Goal: Task Accomplishment & Management: Complete application form

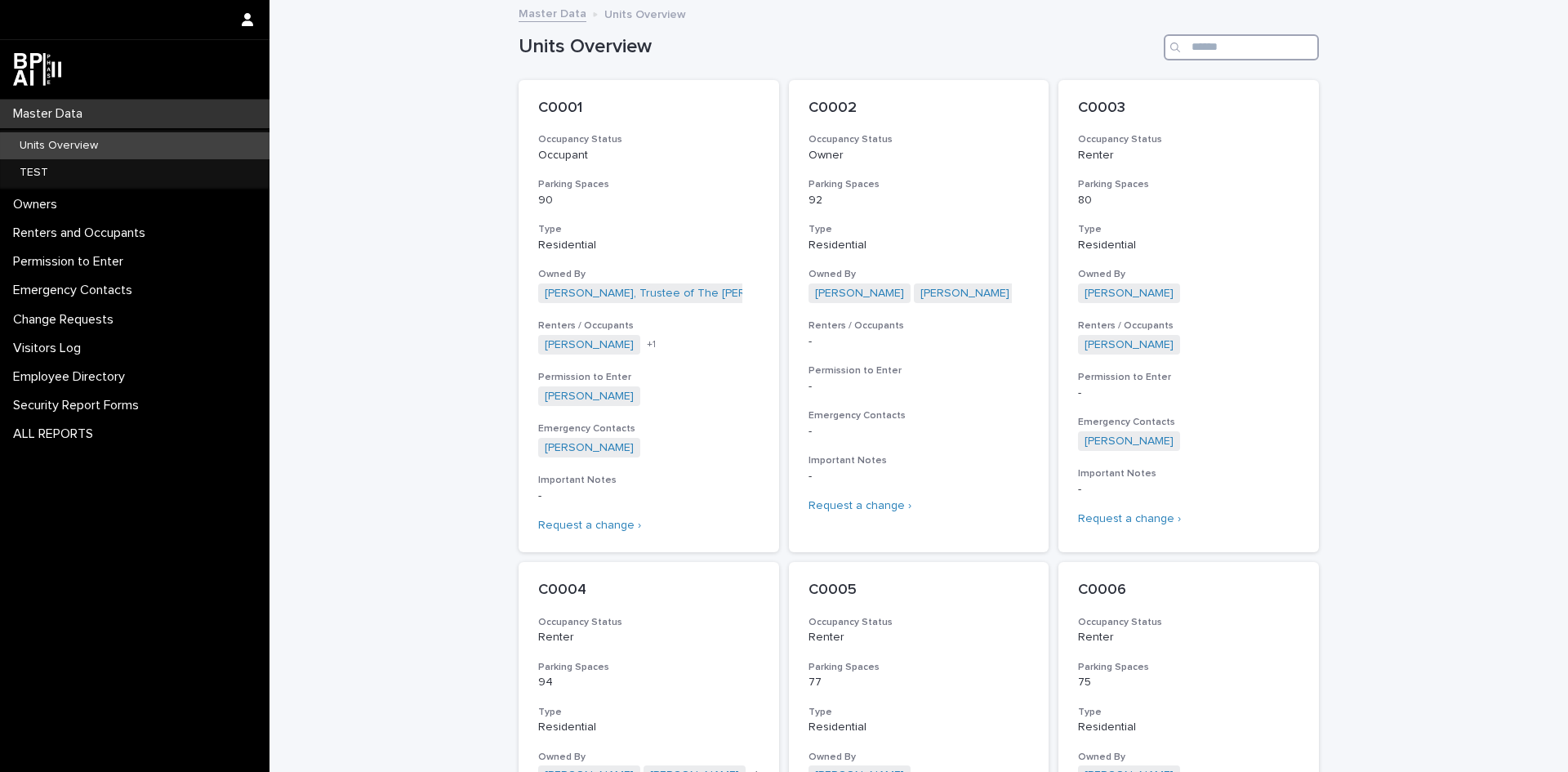
click at [1254, 36] on input "Search" at bounding box center [1241, 47] width 156 height 26
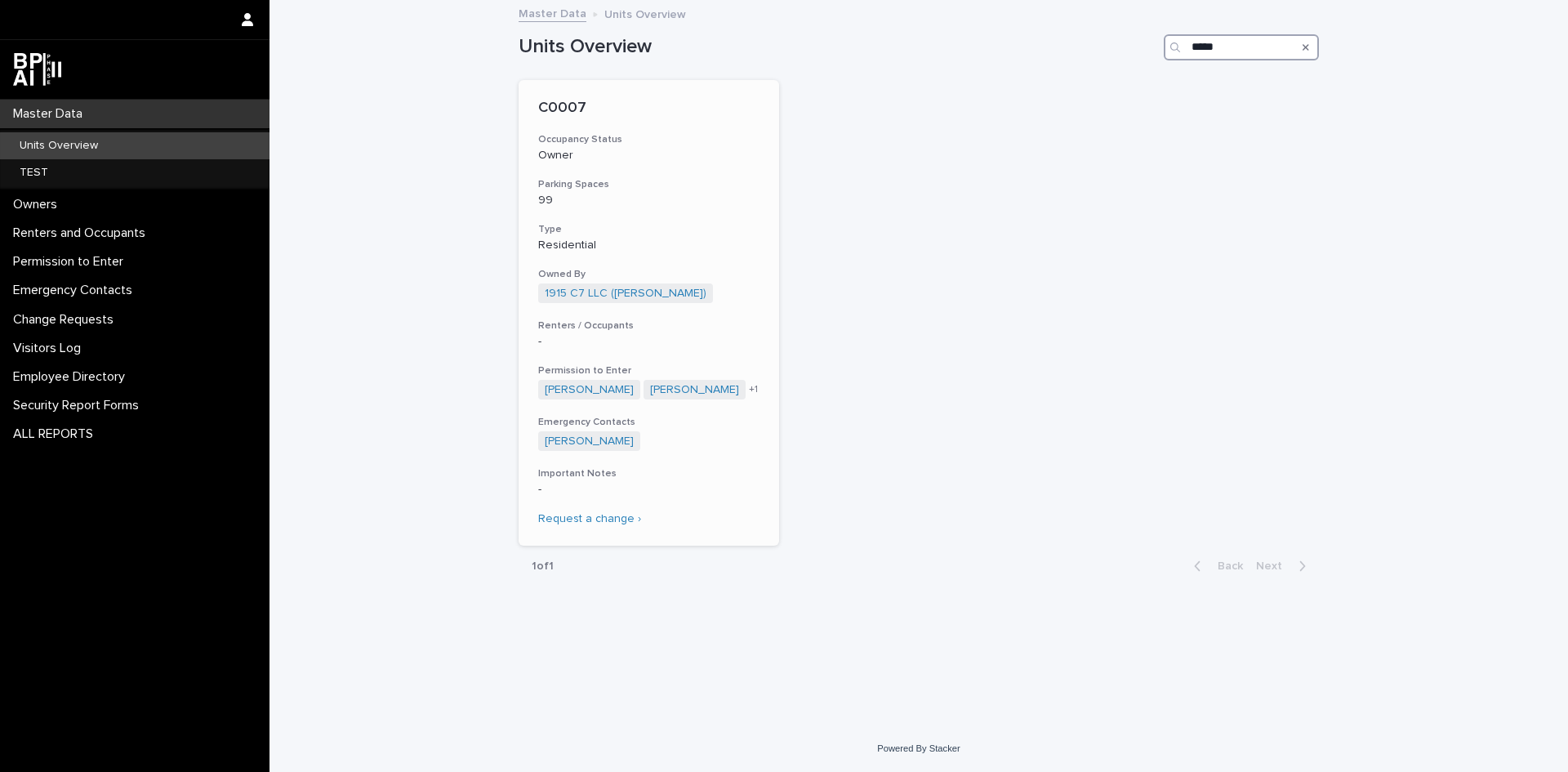
type input "*****"
click at [662, 193] on p "99" at bounding box center [648, 200] width 221 height 14
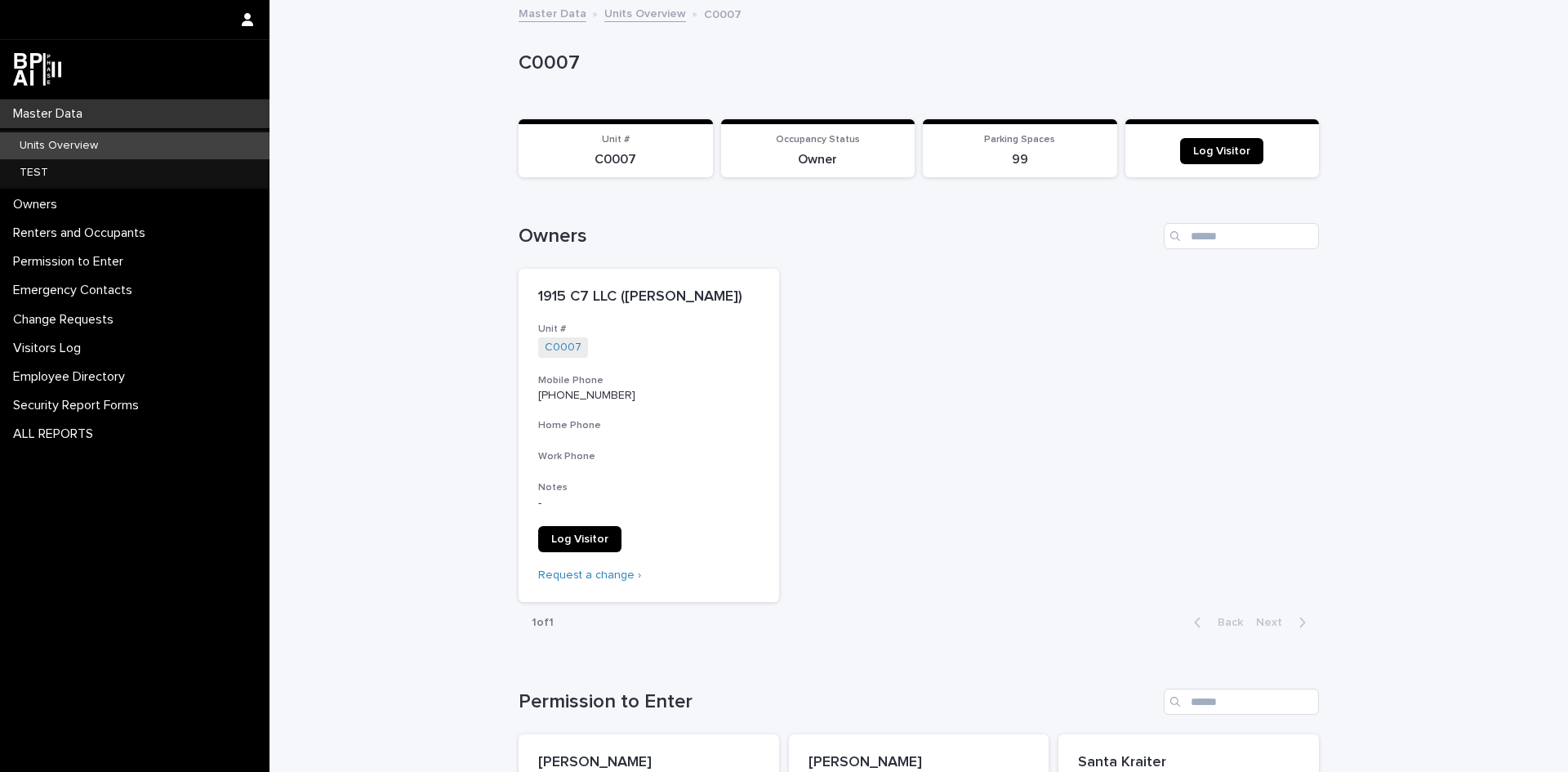
click at [95, 109] on div "Master Data" at bounding box center [134, 114] width 269 height 29
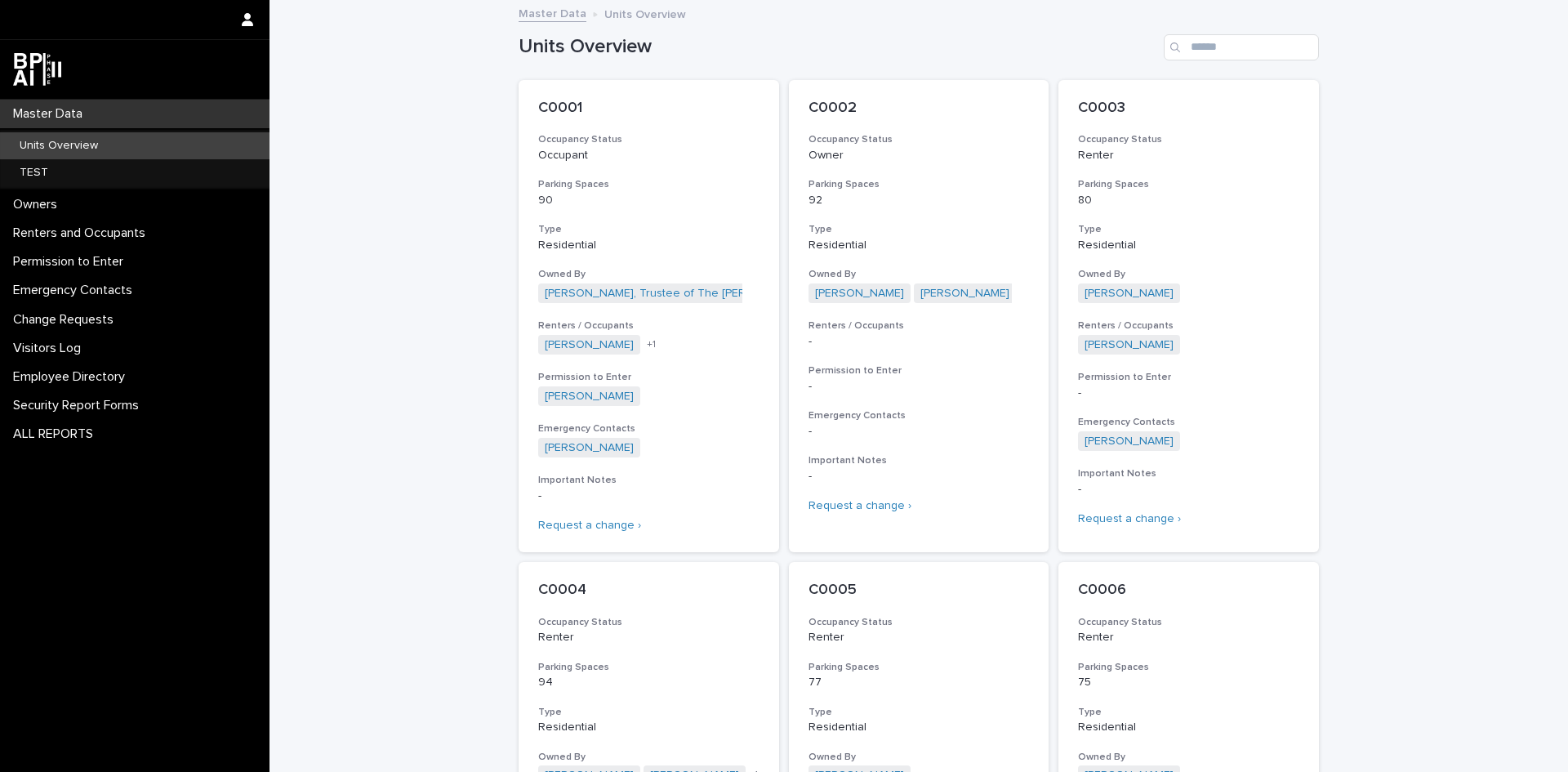
drag, startPoint x: 1179, startPoint y: 29, endPoint x: 1203, endPoint y: 33, distance: 24.3
click at [1203, 33] on div "Units Overview" at bounding box center [919, 41] width 801 height 79
click at [1204, 38] on input "Search" at bounding box center [1241, 47] width 156 height 26
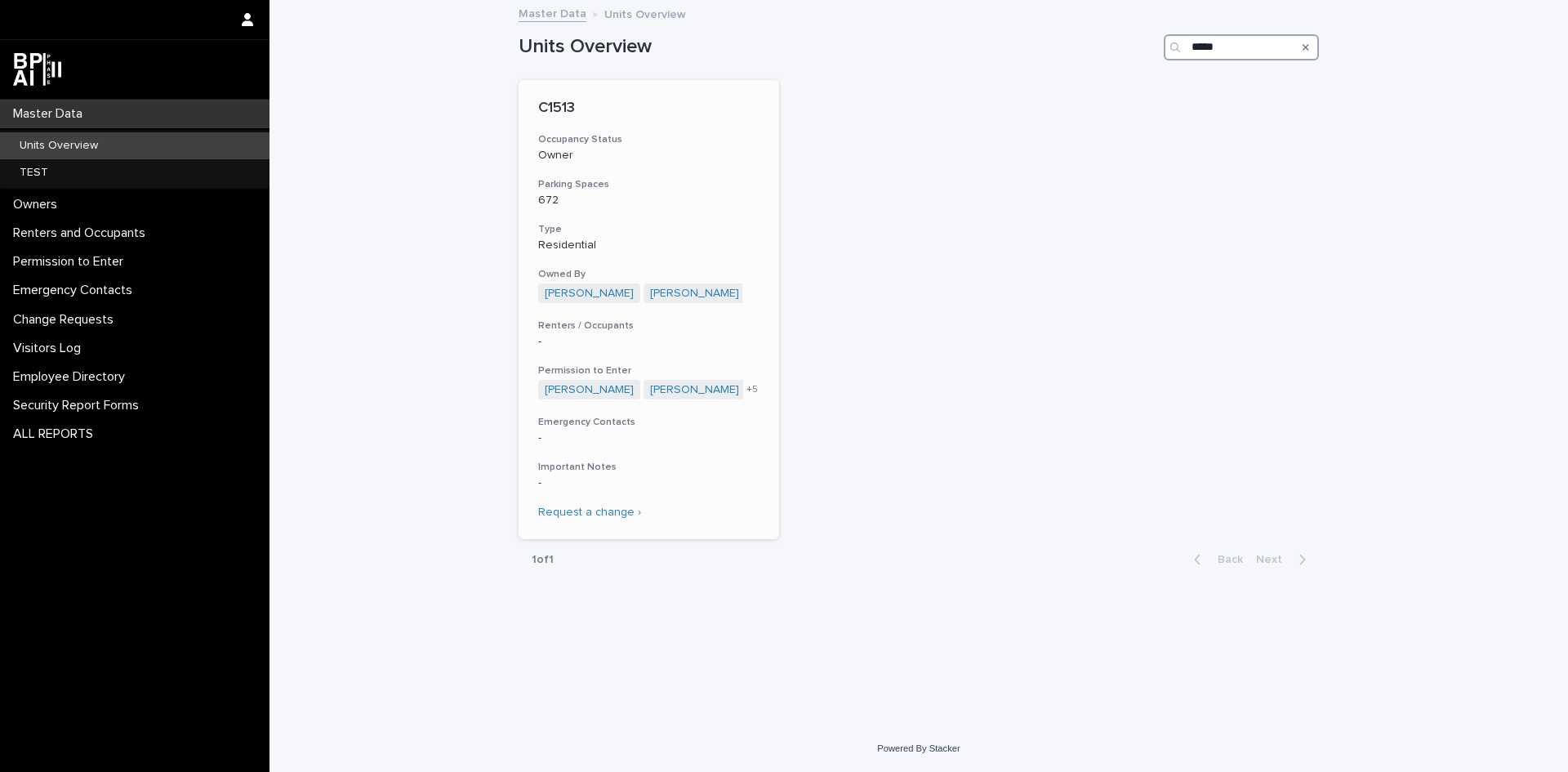
type input "*****"
click at [728, 161] on p "Owner" at bounding box center [648, 156] width 221 height 14
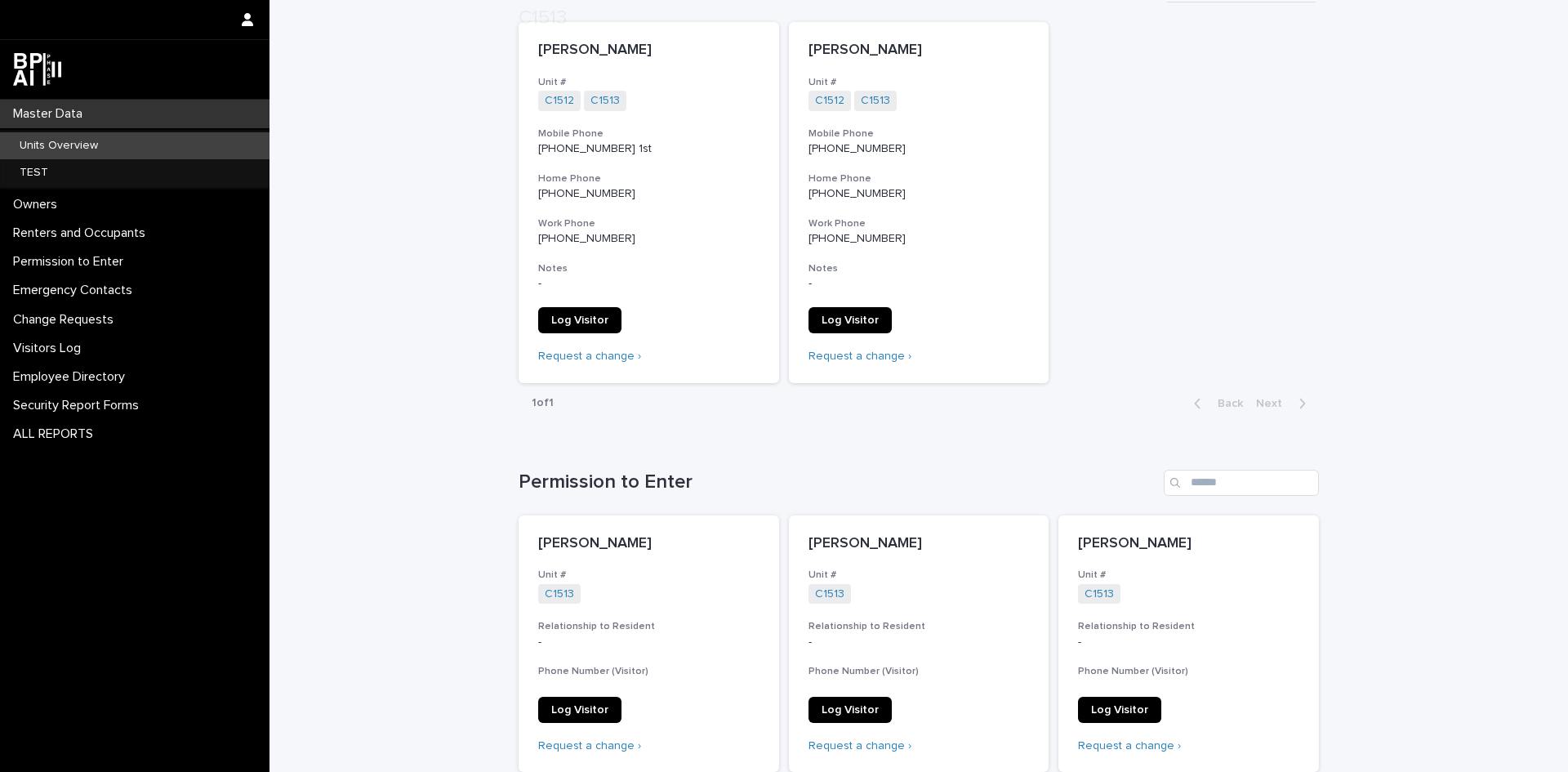
scroll to position [409, 0]
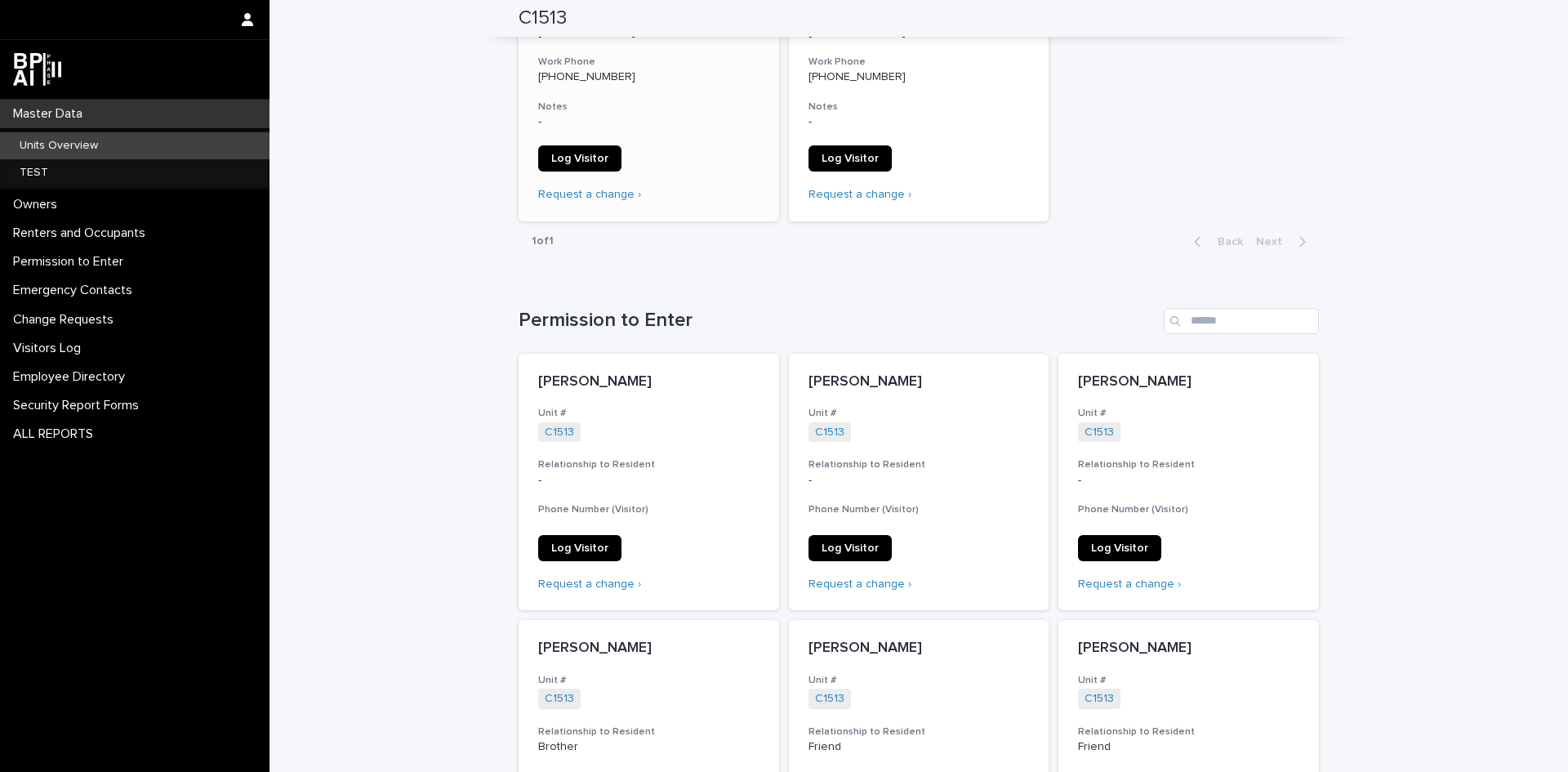
click at [581, 160] on span "Log Visitor" at bounding box center [580, 159] width 57 height 11
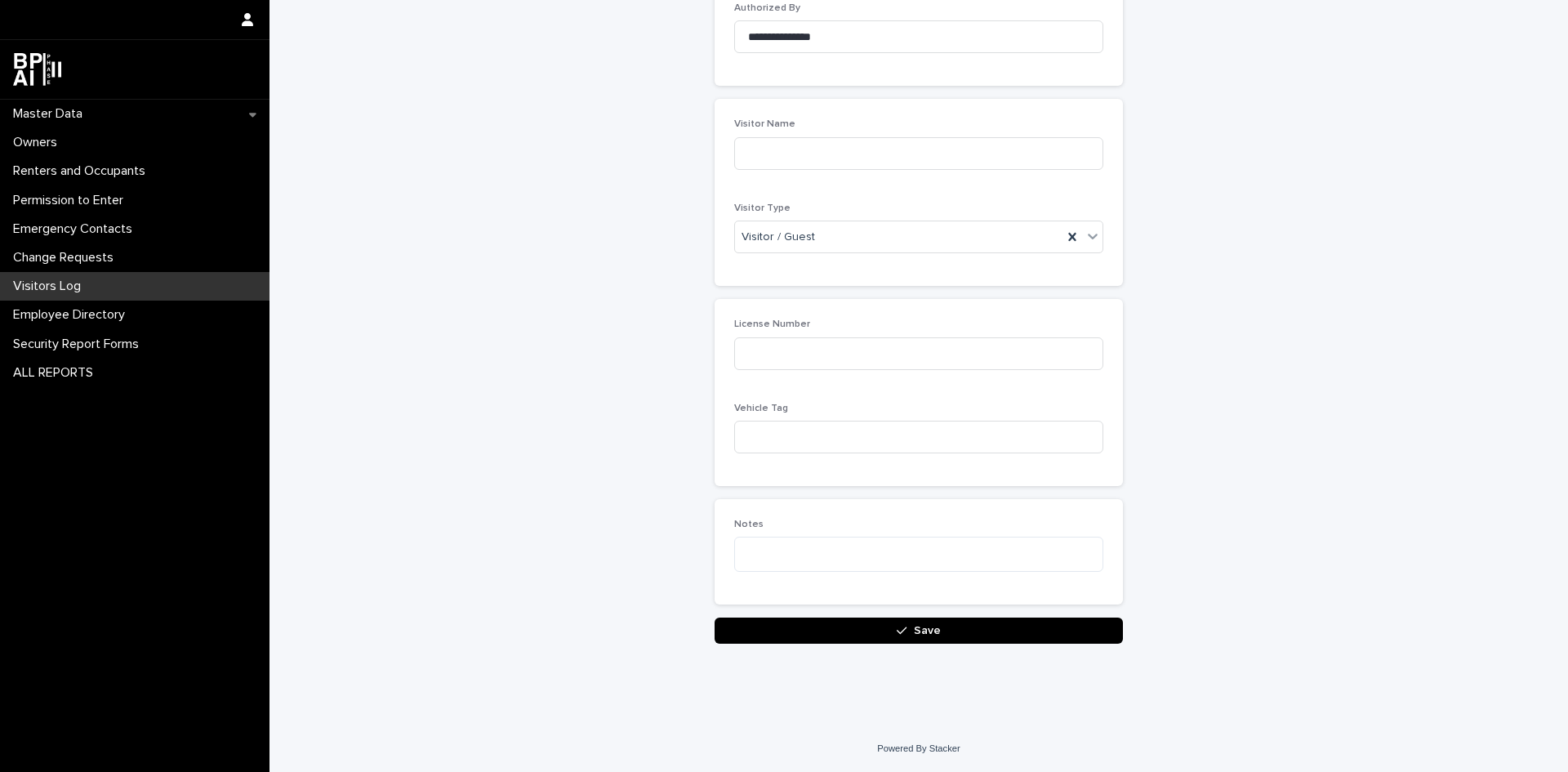
scroll to position [194, 0]
click at [837, 157] on input at bounding box center [919, 154] width 369 height 33
type input "**********"
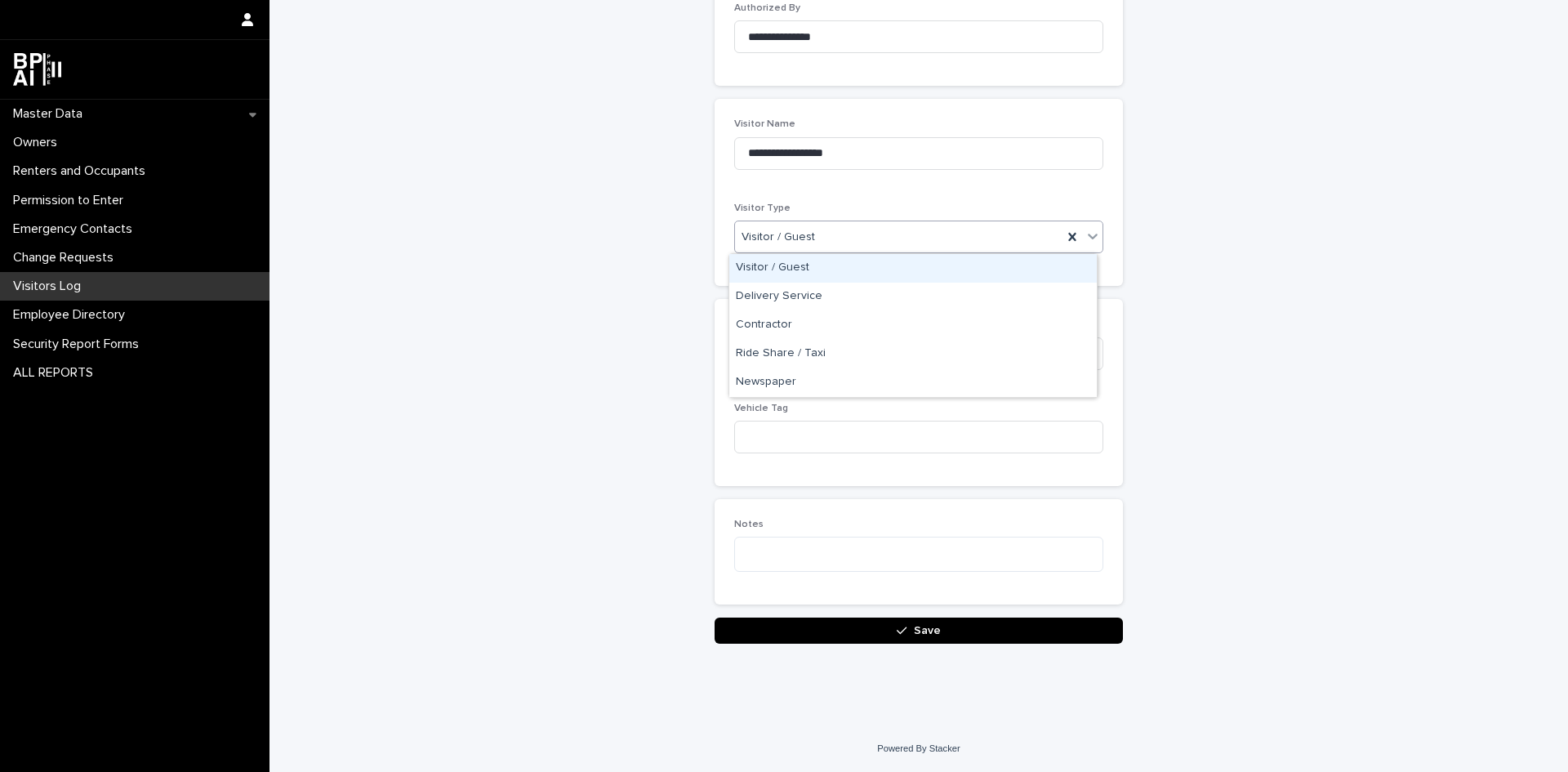
click at [821, 237] on div "Visitor / Guest" at bounding box center [899, 237] width 328 height 27
click at [798, 289] on div "Delivery Service" at bounding box center [913, 296] width 368 height 29
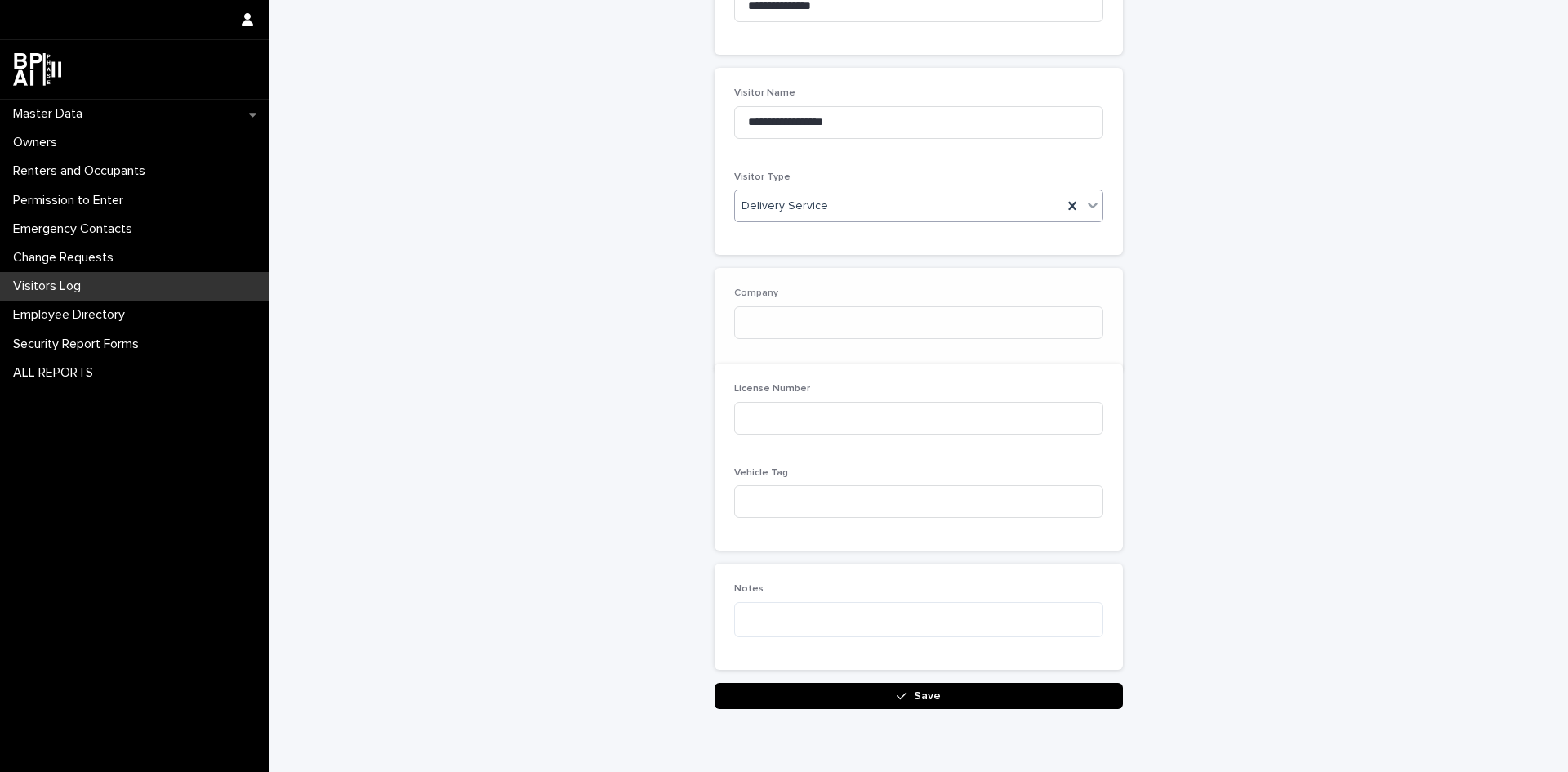
scroll to position [252, 0]
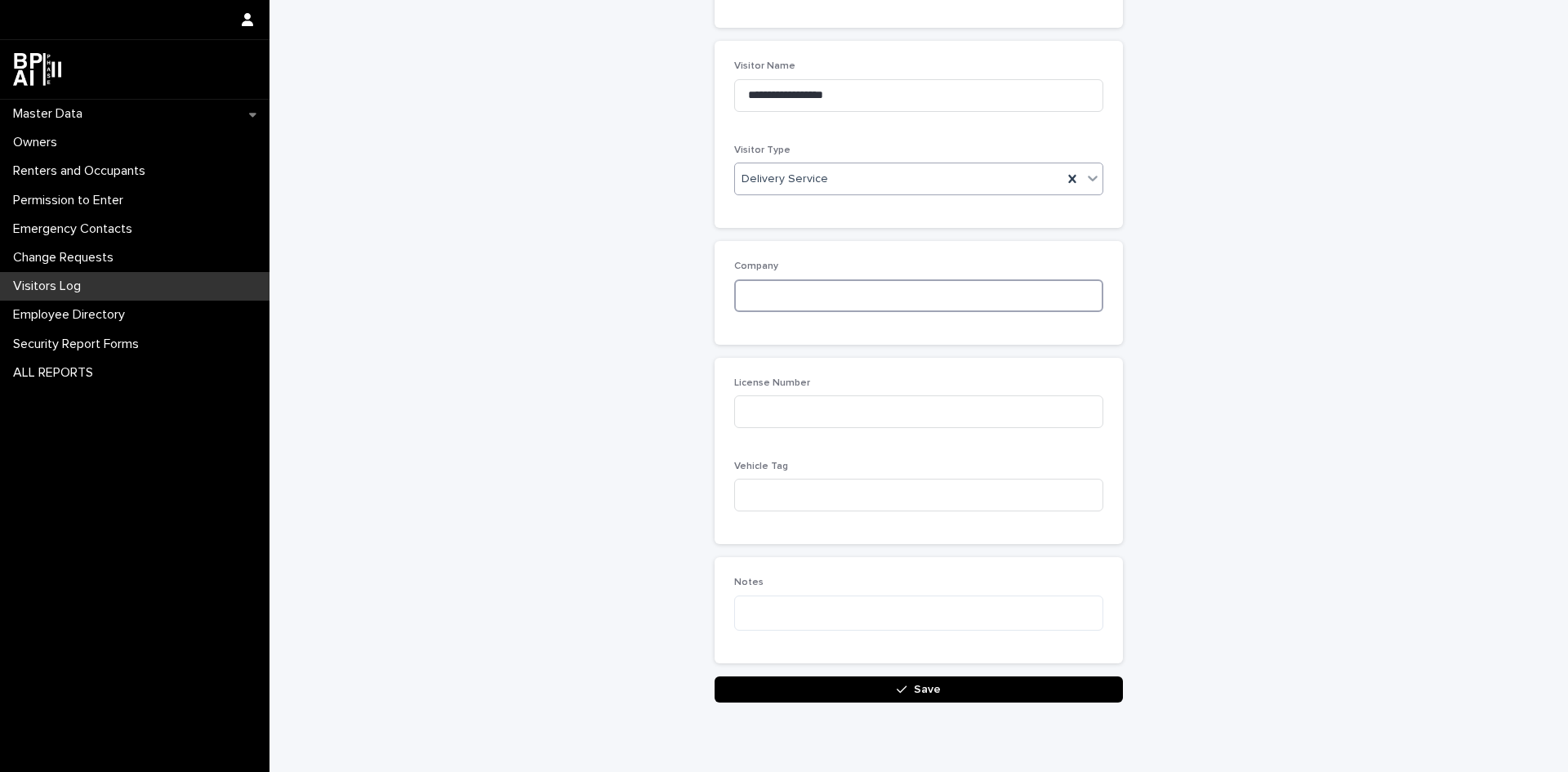
drag, startPoint x: 803, startPoint y: 291, endPoint x: 806, endPoint y: 278, distance: 13.3
click at [806, 287] on input at bounding box center [919, 296] width 369 height 33
type input "****"
drag, startPoint x: 752, startPoint y: 441, endPoint x: 779, endPoint y: 404, distance: 45.8
click at [752, 440] on div "License Number Vehicle Tag" at bounding box center [919, 451] width 369 height 148
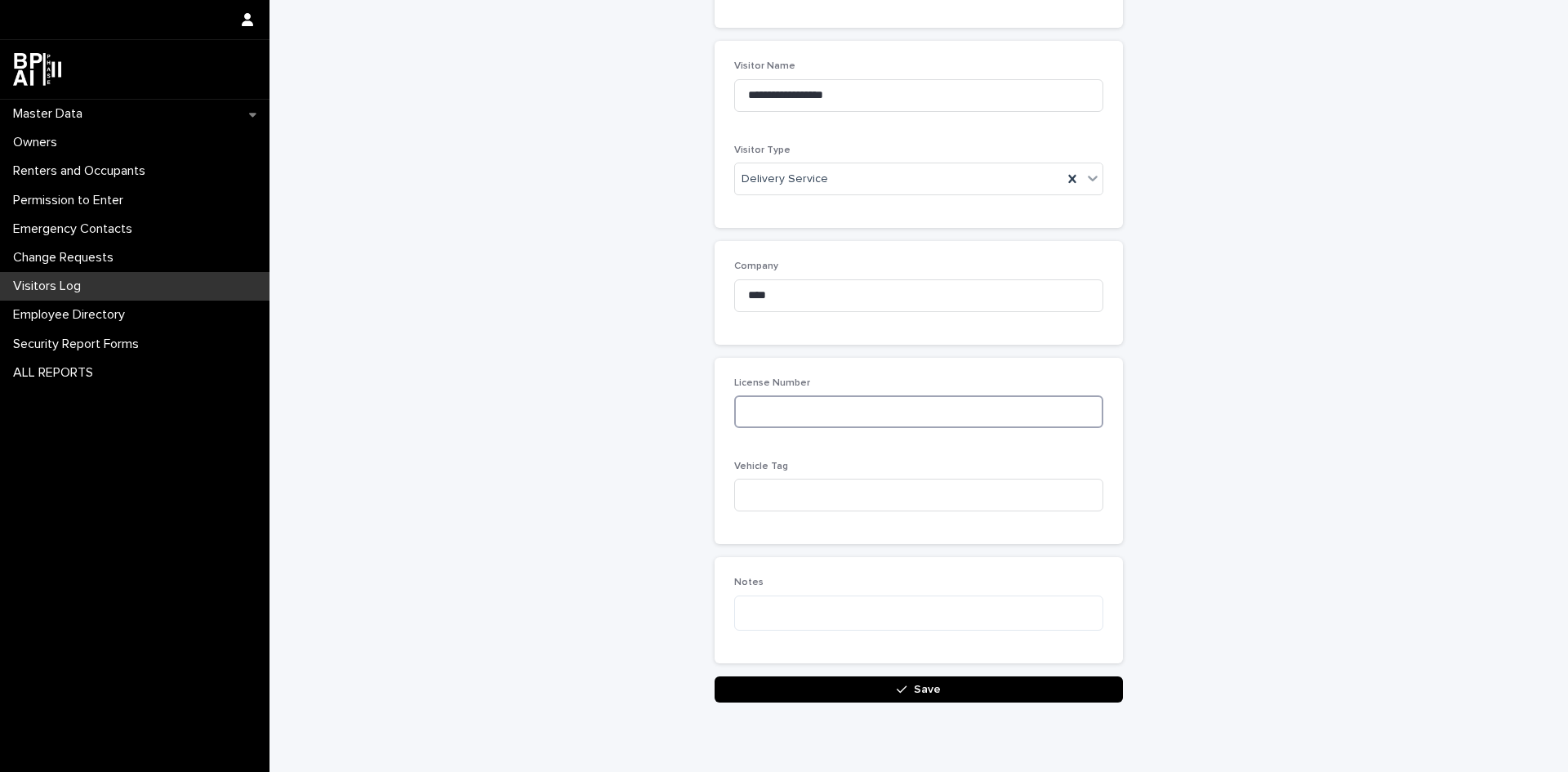
click at [779, 404] on input at bounding box center [919, 412] width 369 height 33
type input "*"
type input "**********"
click at [805, 497] on input at bounding box center [919, 495] width 369 height 33
type input "******"
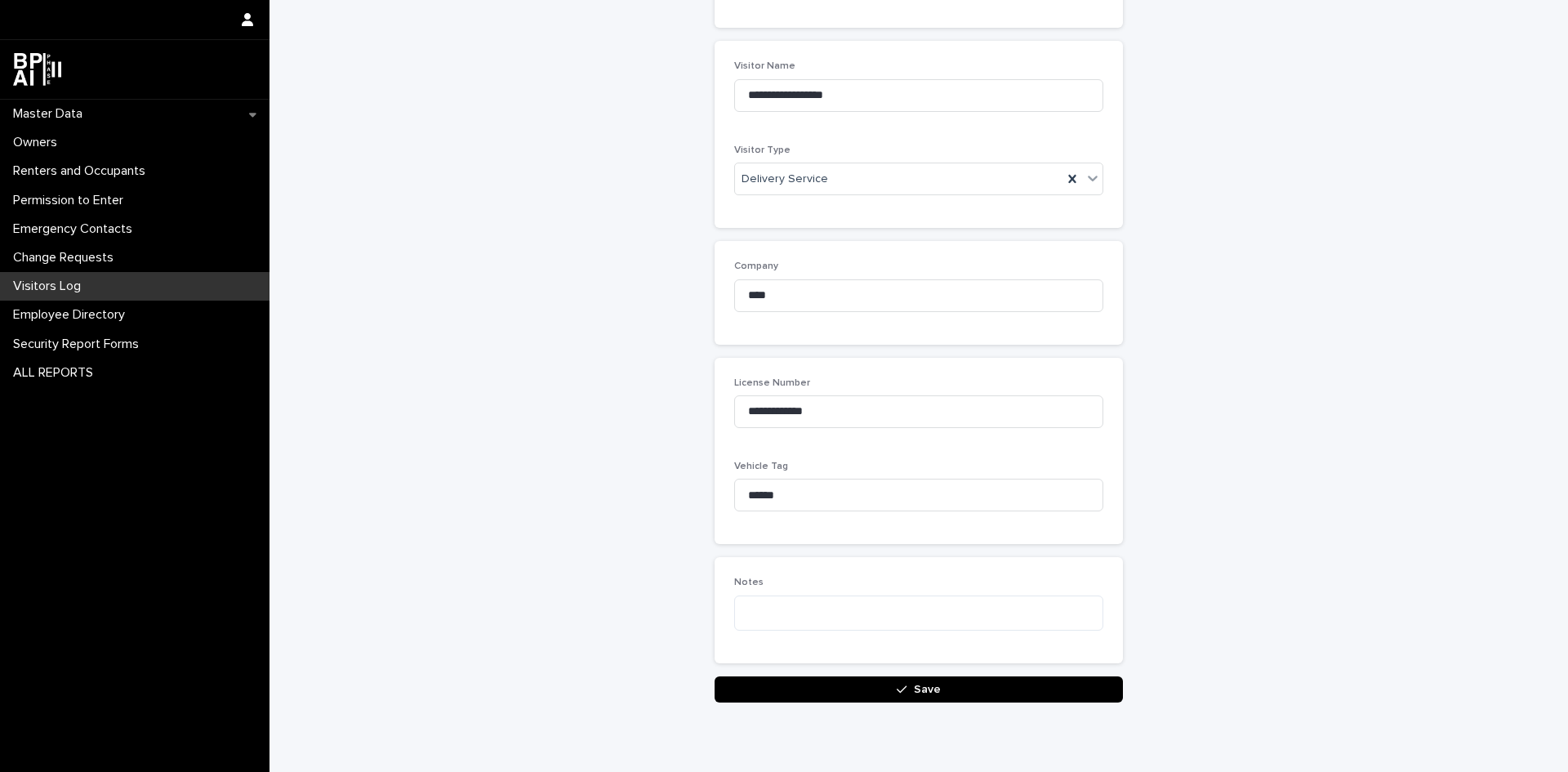
click at [874, 678] on button "Save" at bounding box center [919, 689] width 409 height 26
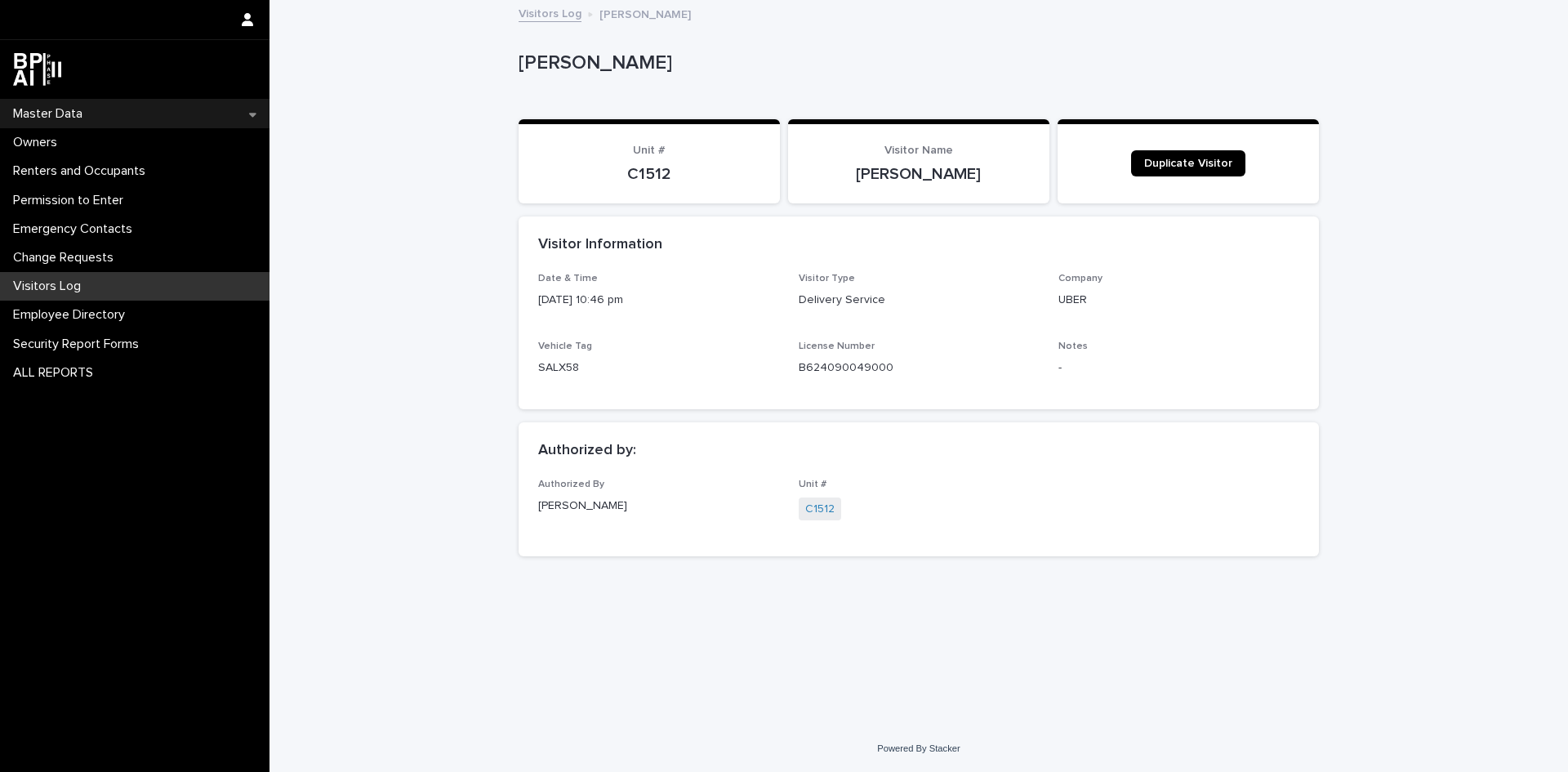
click at [55, 101] on div "Master Data" at bounding box center [134, 114] width 269 height 29
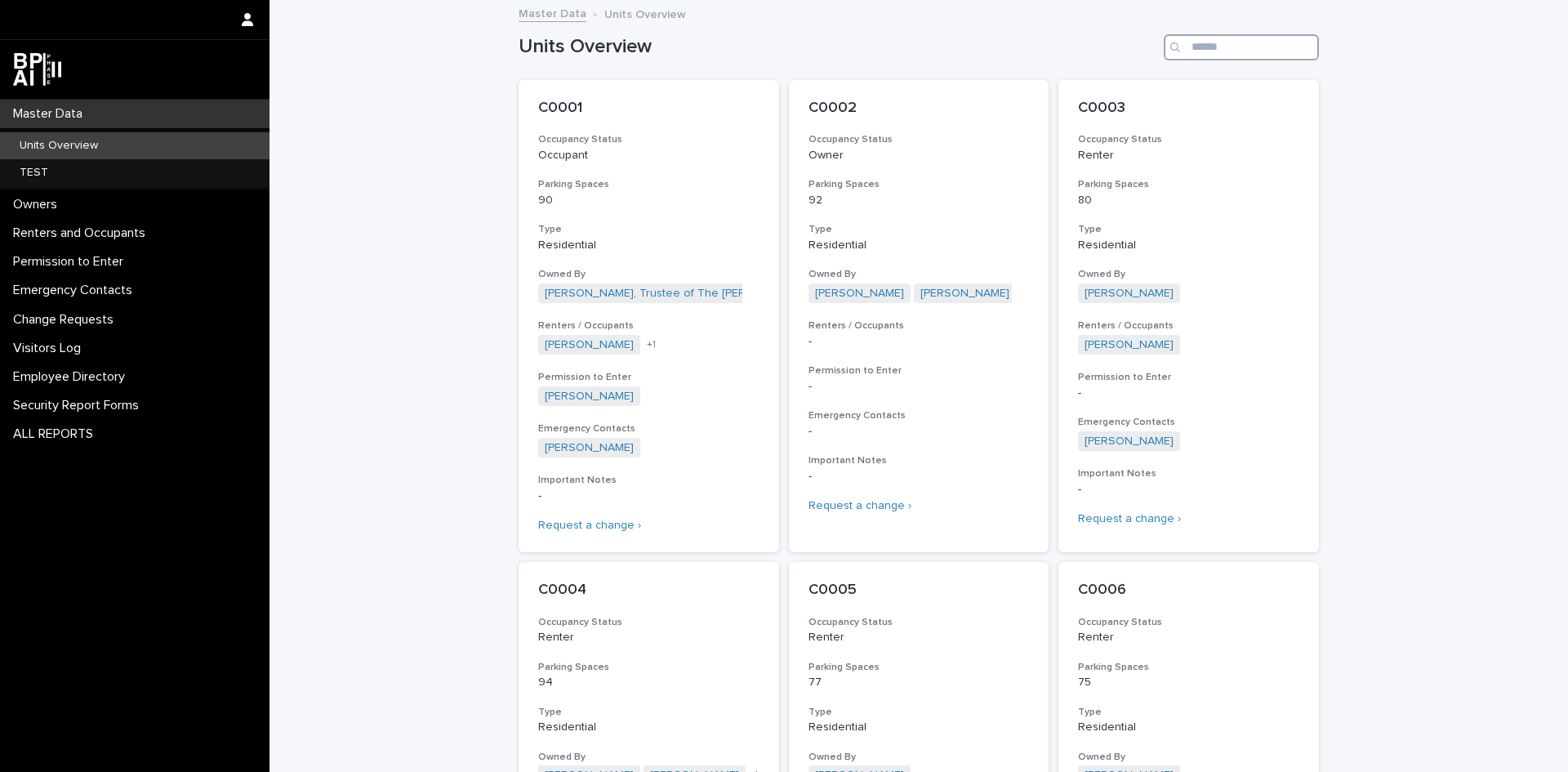
click at [1240, 56] on input "Search" at bounding box center [1241, 47] width 156 height 26
type input "*****"
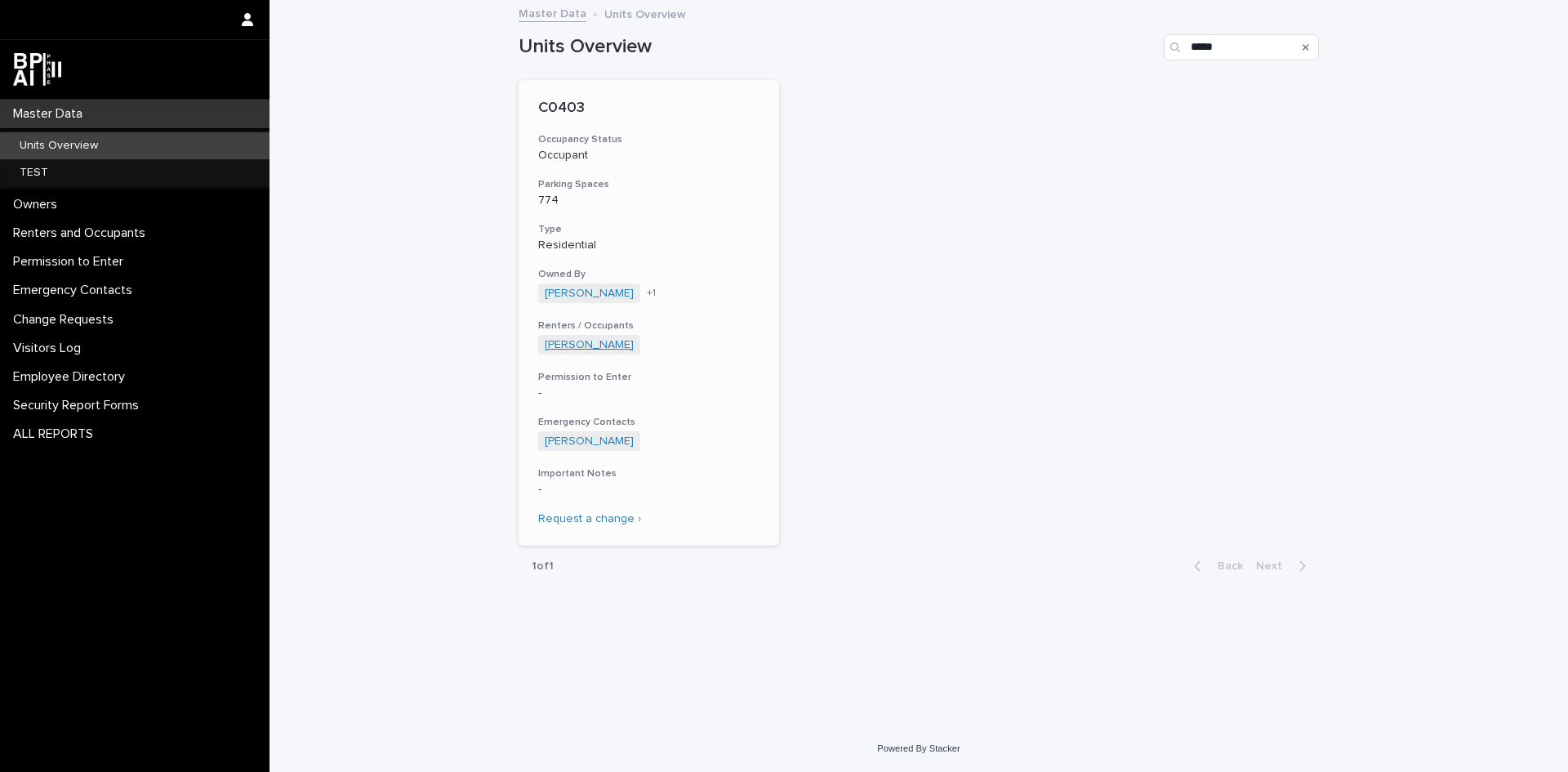
click at [611, 343] on link "[PERSON_NAME]" at bounding box center [589, 345] width 89 height 14
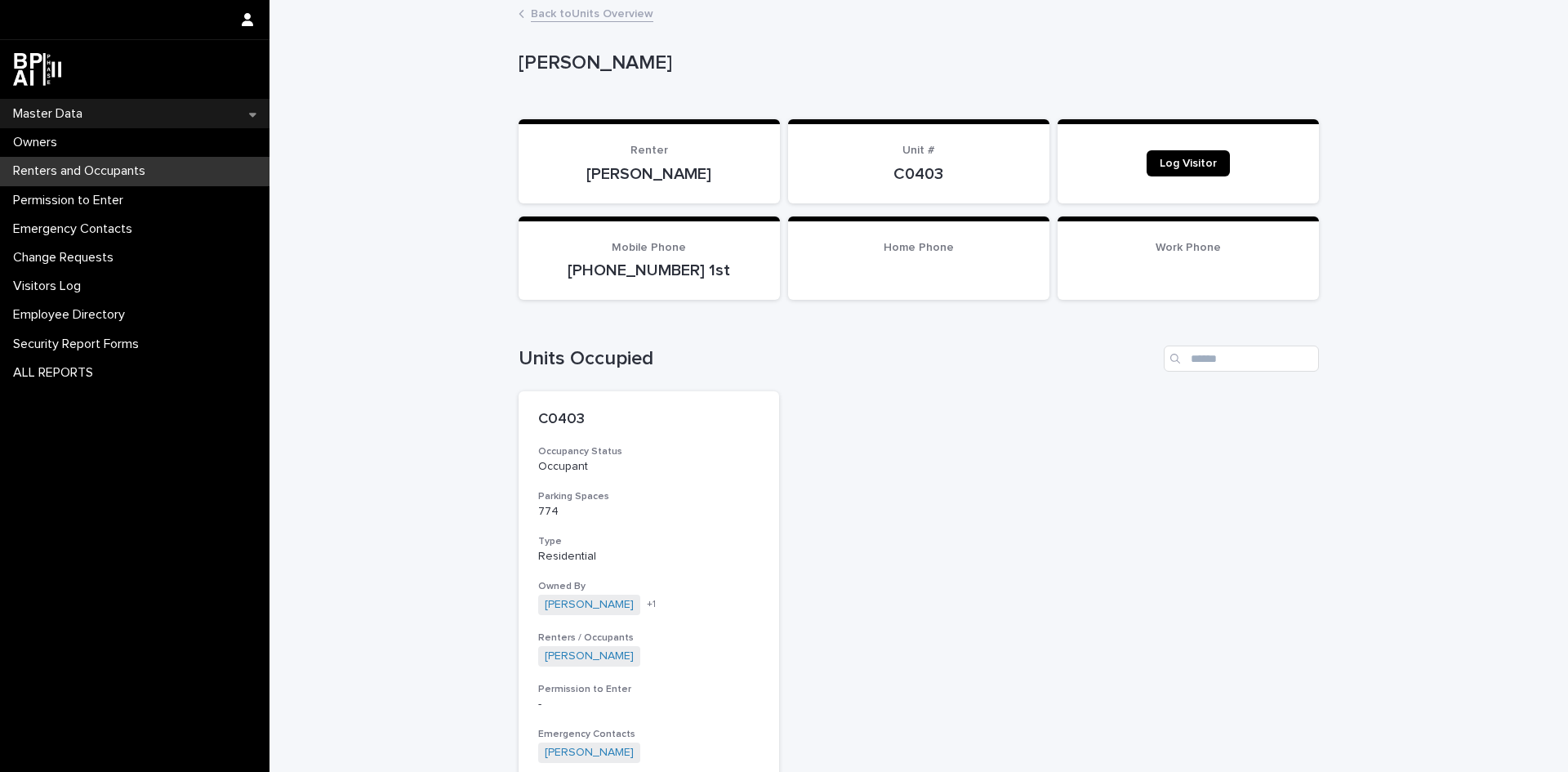
click at [86, 123] on div "Master Data" at bounding box center [134, 114] width 269 height 29
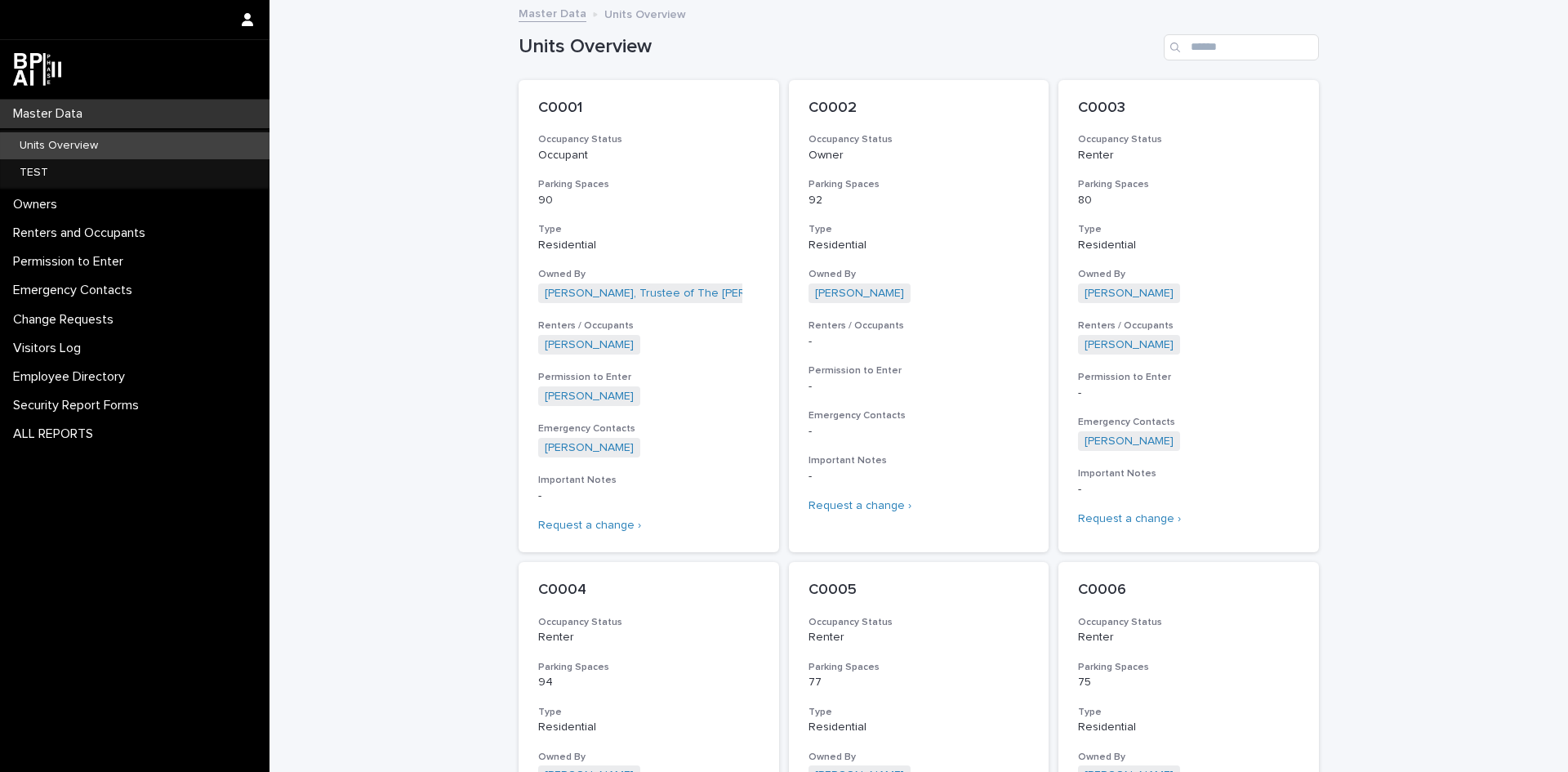
click at [123, 138] on div "Units Overview" at bounding box center [134, 146] width 269 height 27
click at [110, 149] on div "Units Overview" at bounding box center [134, 146] width 269 height 27
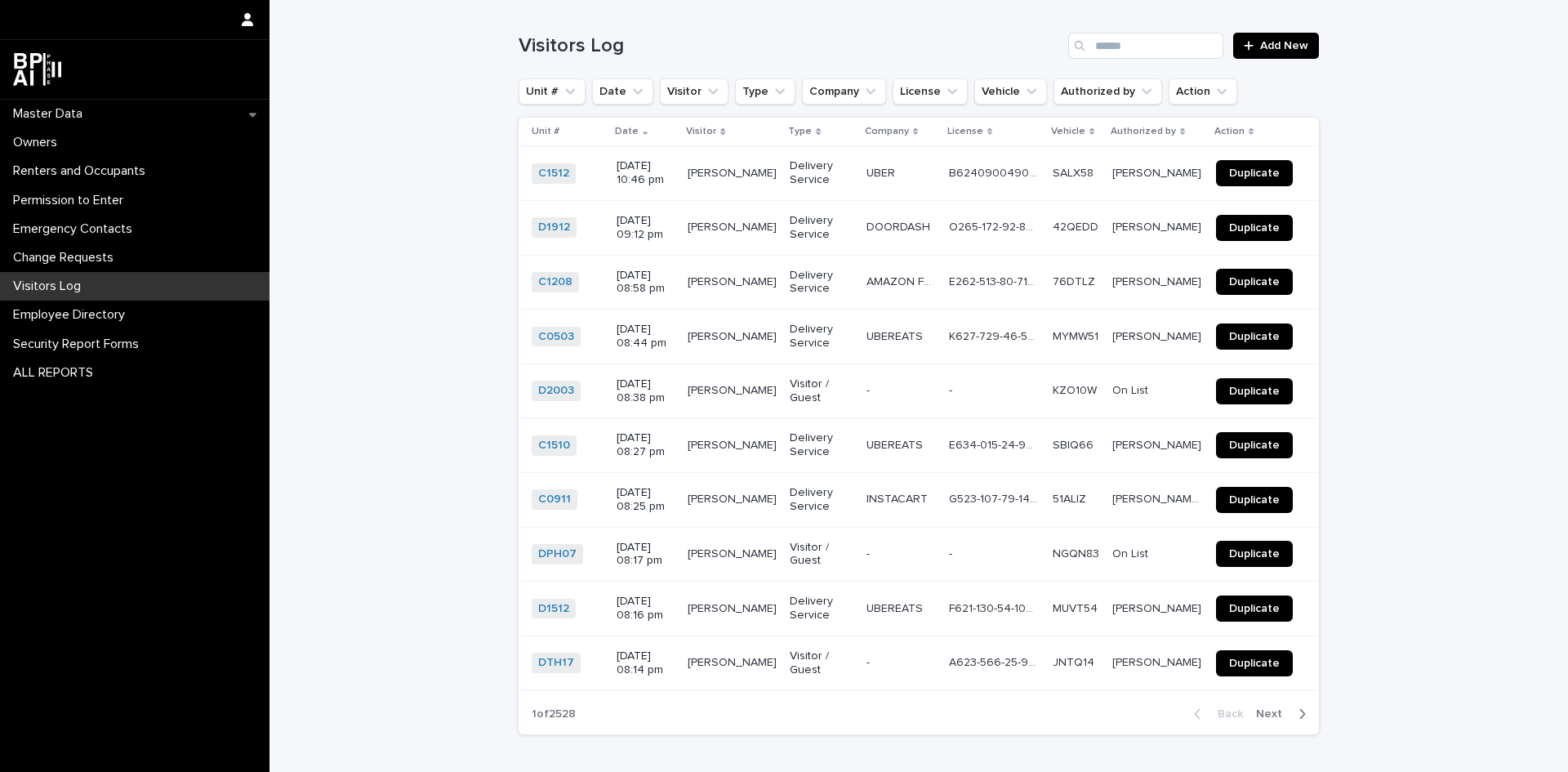
click at [45, 292] on p "Visitors Log" at bounding box center [50, 286] width 88 height 16
click at [1160, 48] on input "Search" at bounding box center [1146, 46] width 156 height 26
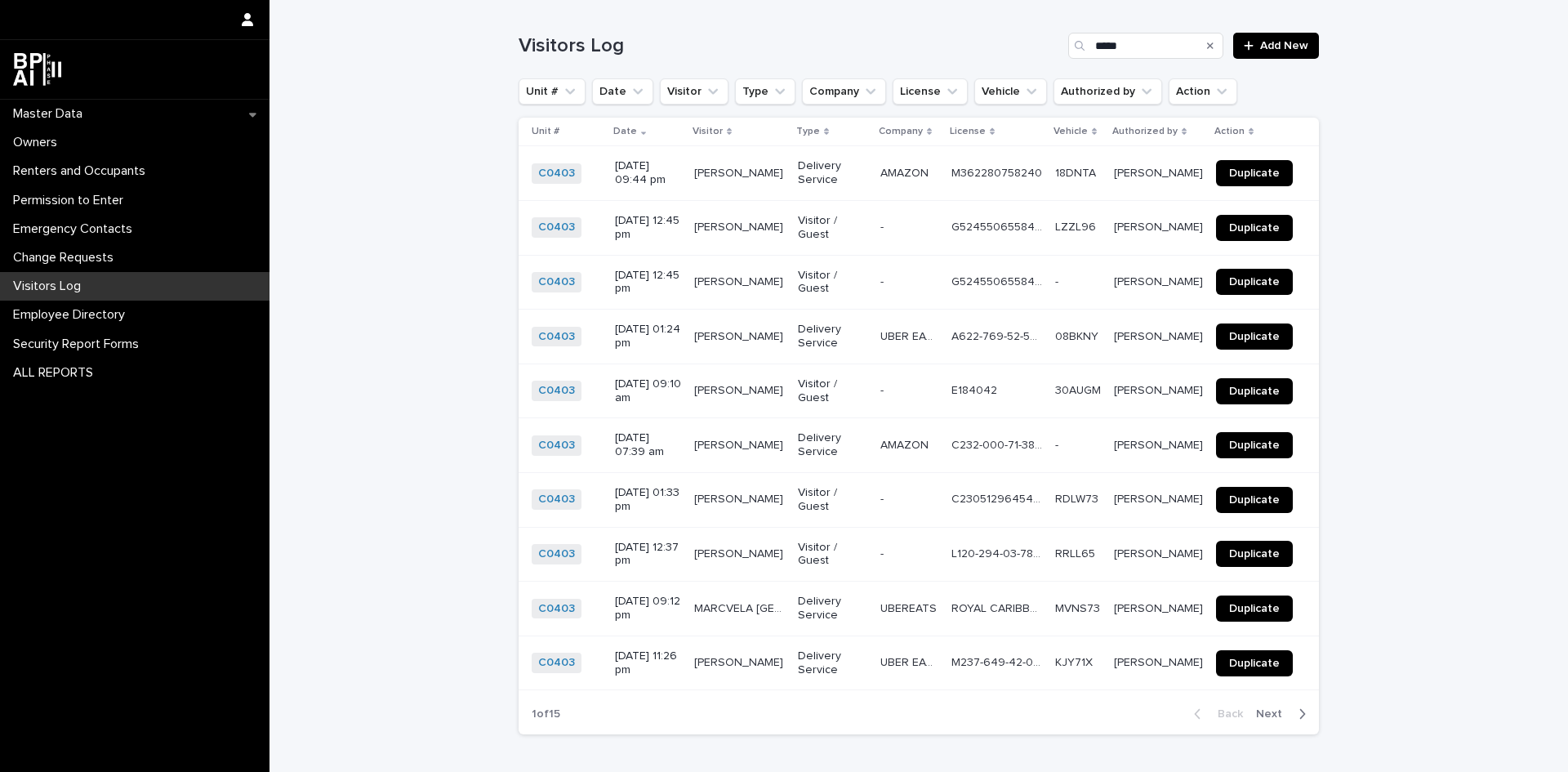
click at [1265, 707] on button "Next" at bounding box center [1284, 714] width 70 height 15
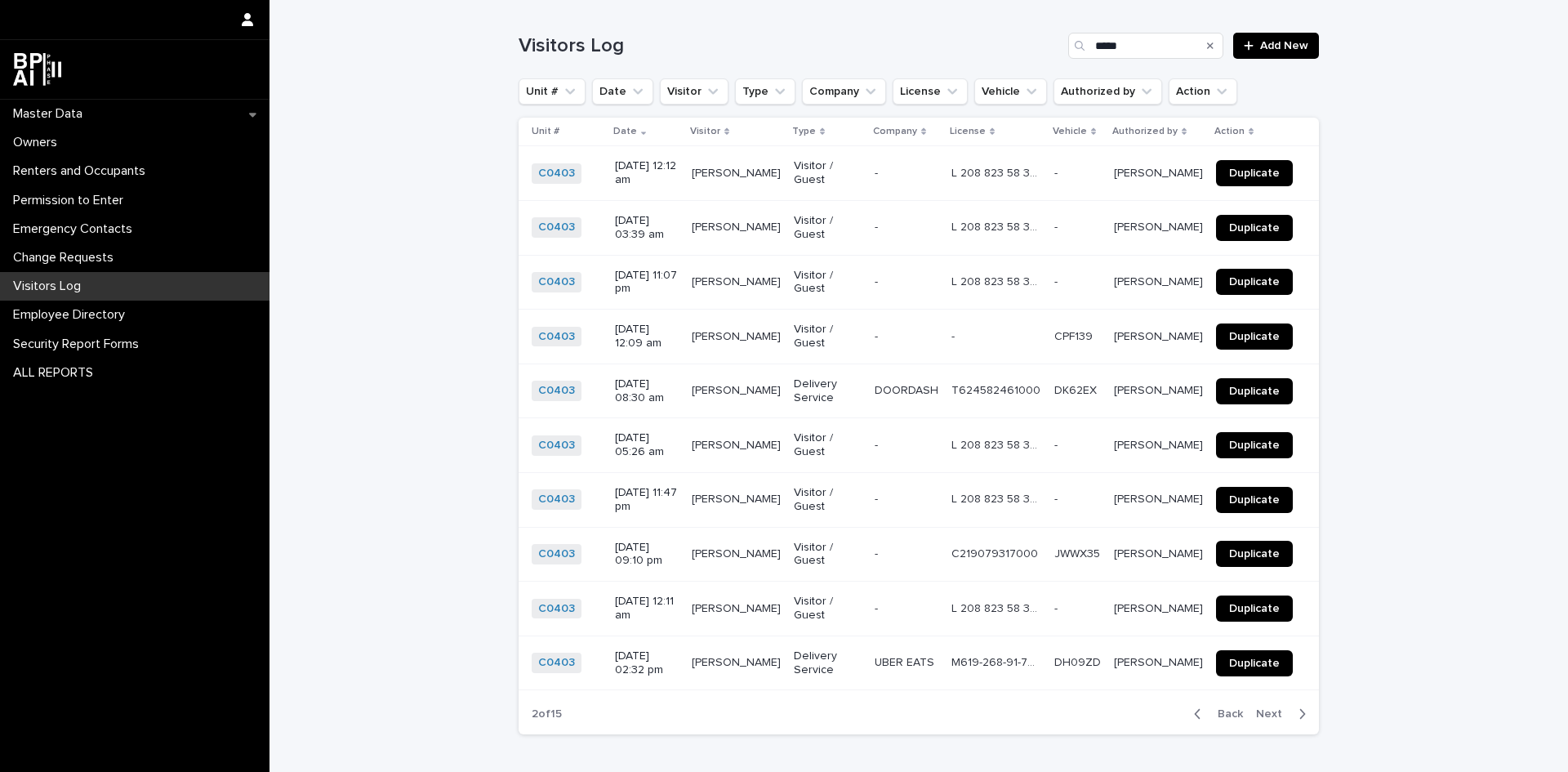
click at [1265, 707] on button "Next" at bounding box center [1284, 714] width 70 height 15
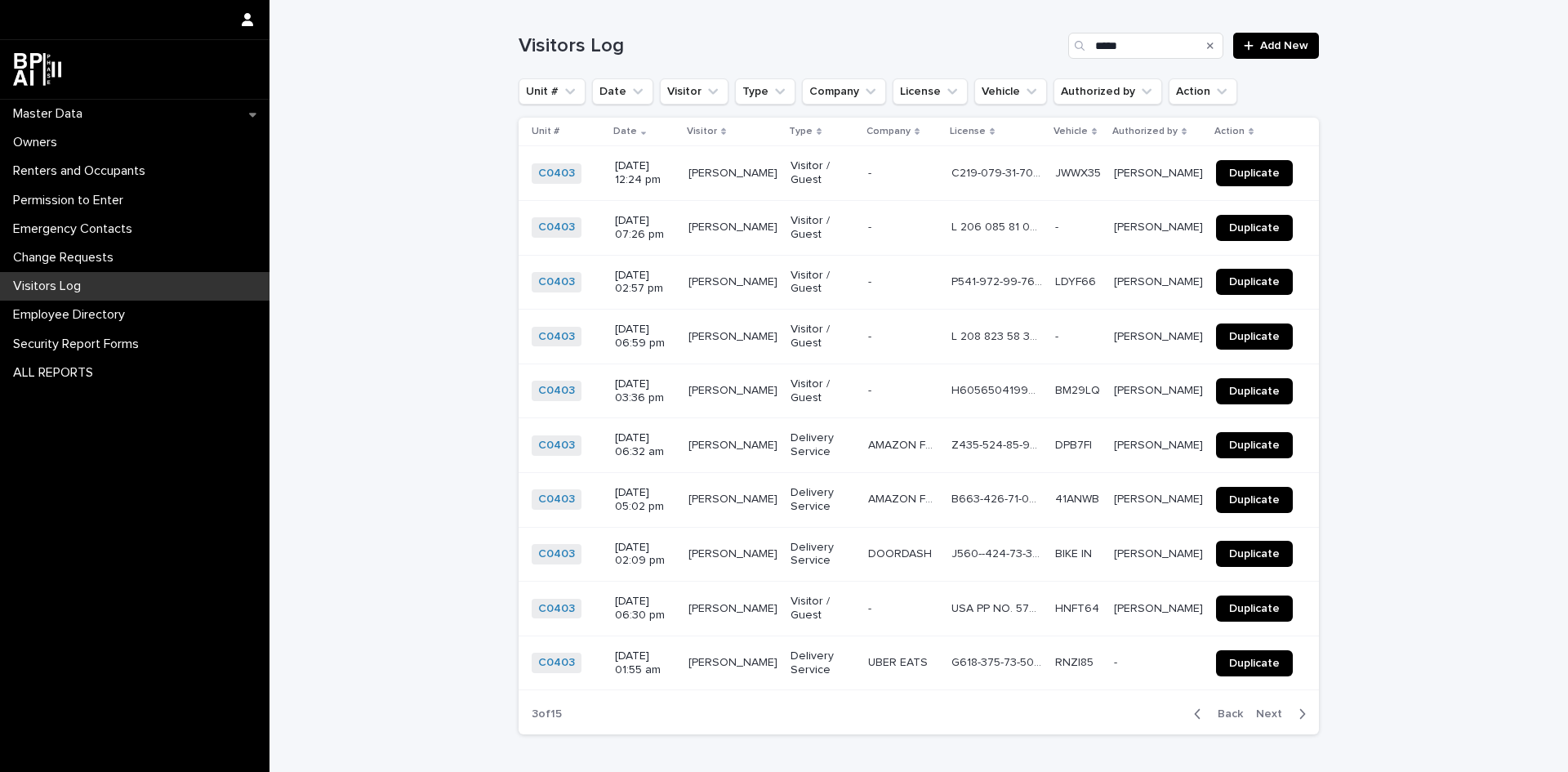
click at [1265, 707] on button "Next" at bounding box center [1284, 714] width 70 height 15
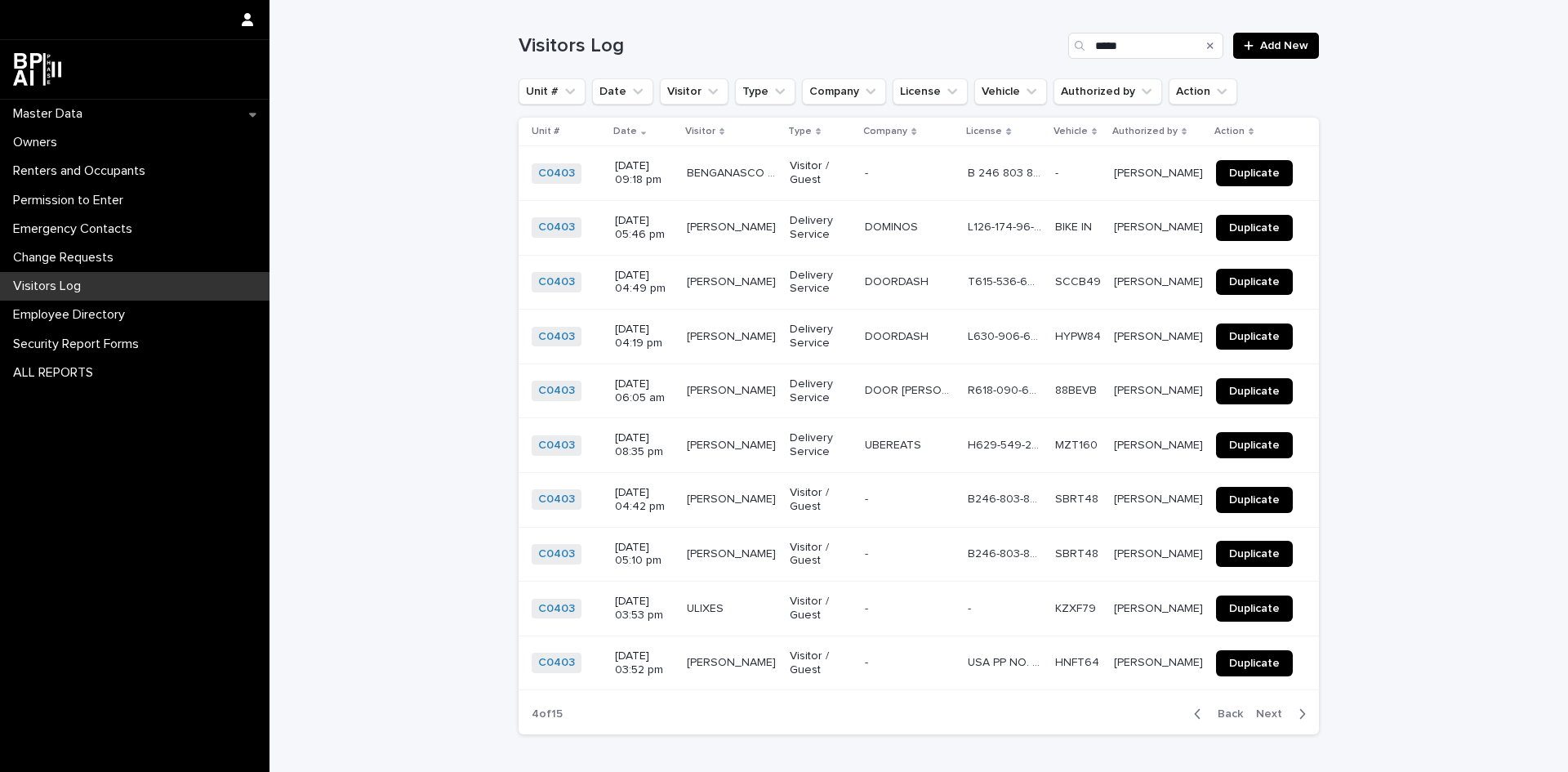
click at [1265, 707] on button "Next" at bounding box center [1284, 714] width 70 height 15
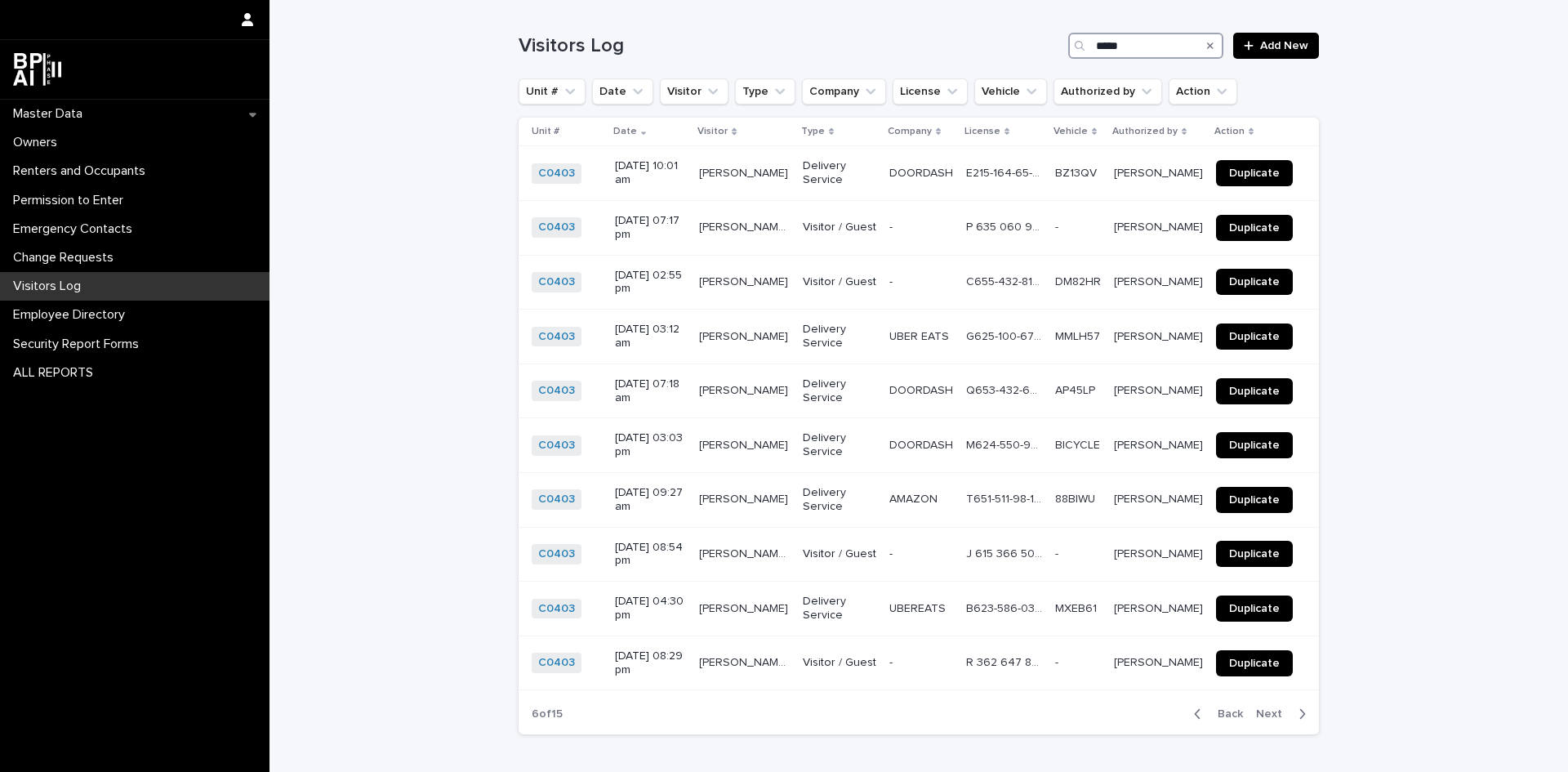
click at [1154, 43] on input "*****" at bounding box center [1146, 46] width 156 height 26
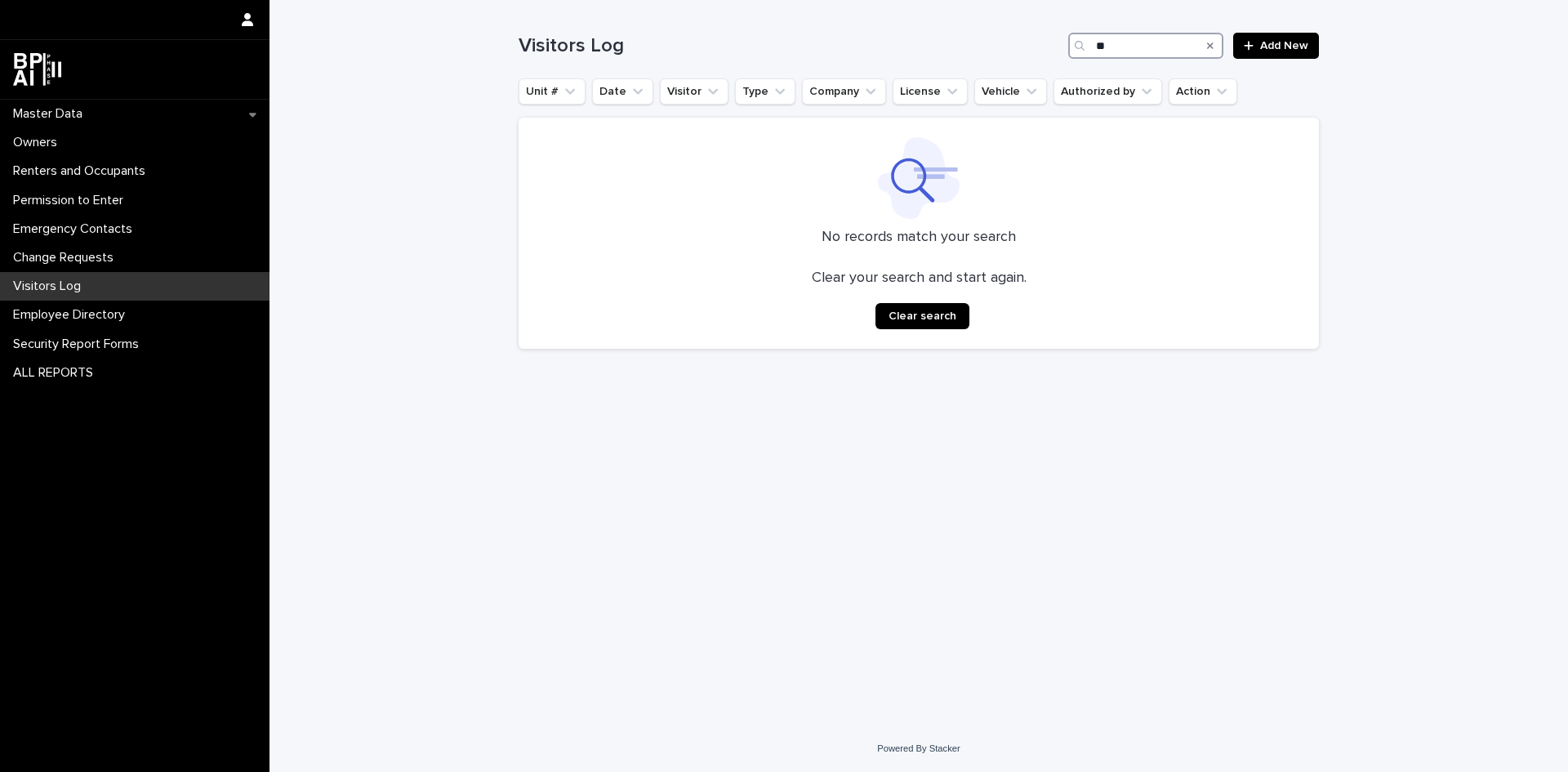
type input "*"
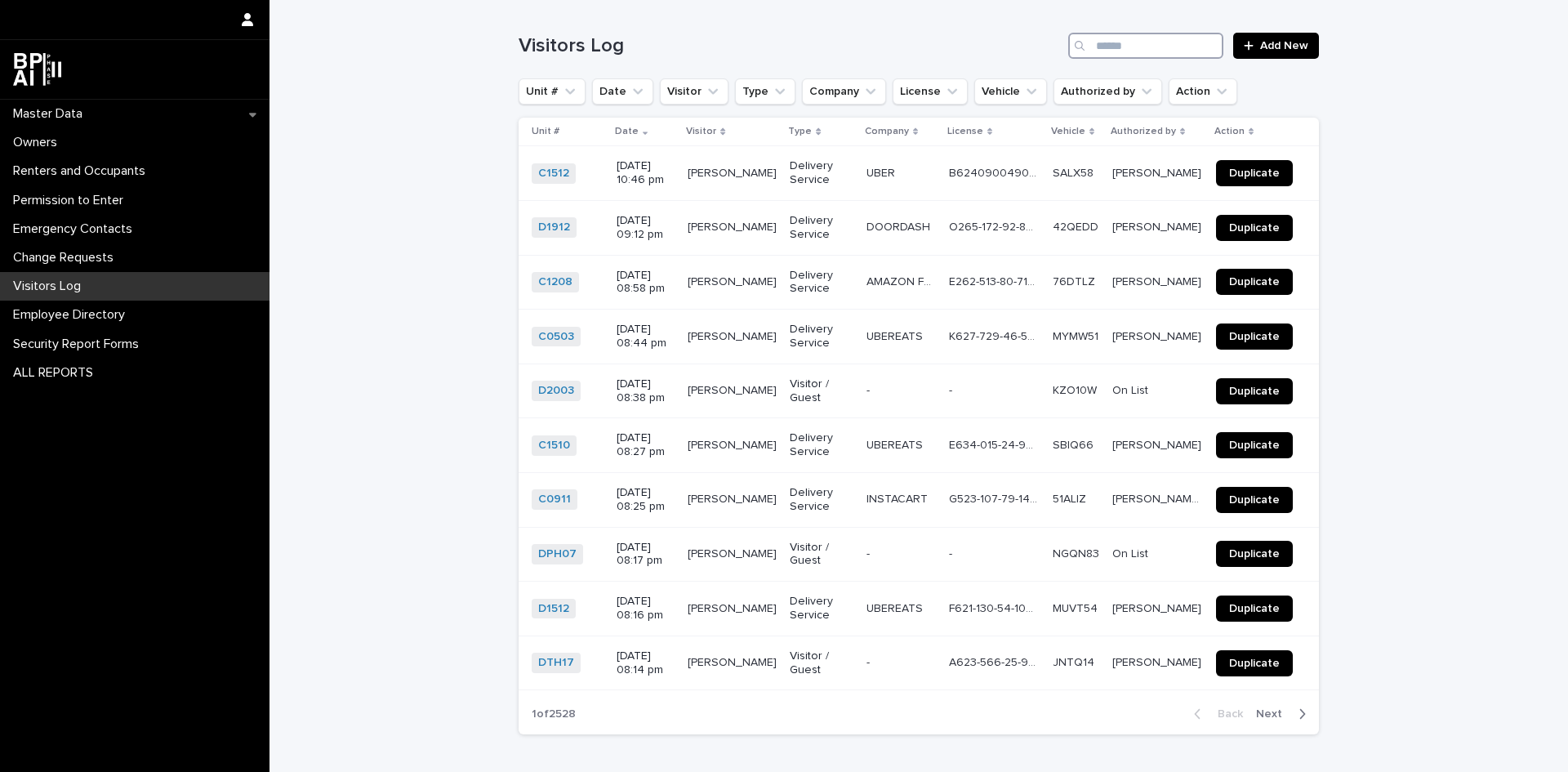
click at [1130, 42] on input "Search" at bounding box center [1146, 46] width 156 height 26
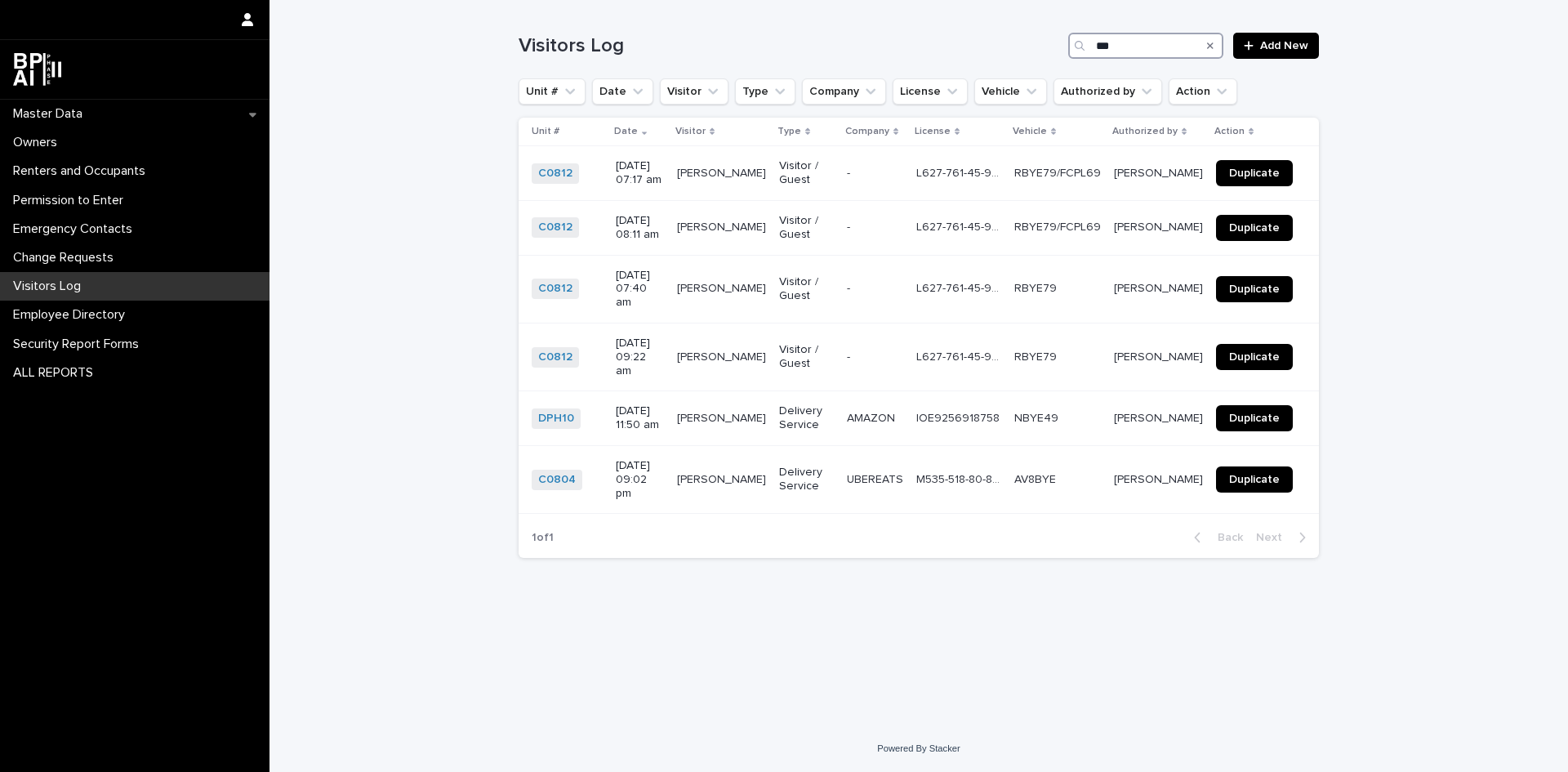
type input "***"
click at [1211, 43] on icon "Search" at bounding box center [1210, 46] width 7 height 10
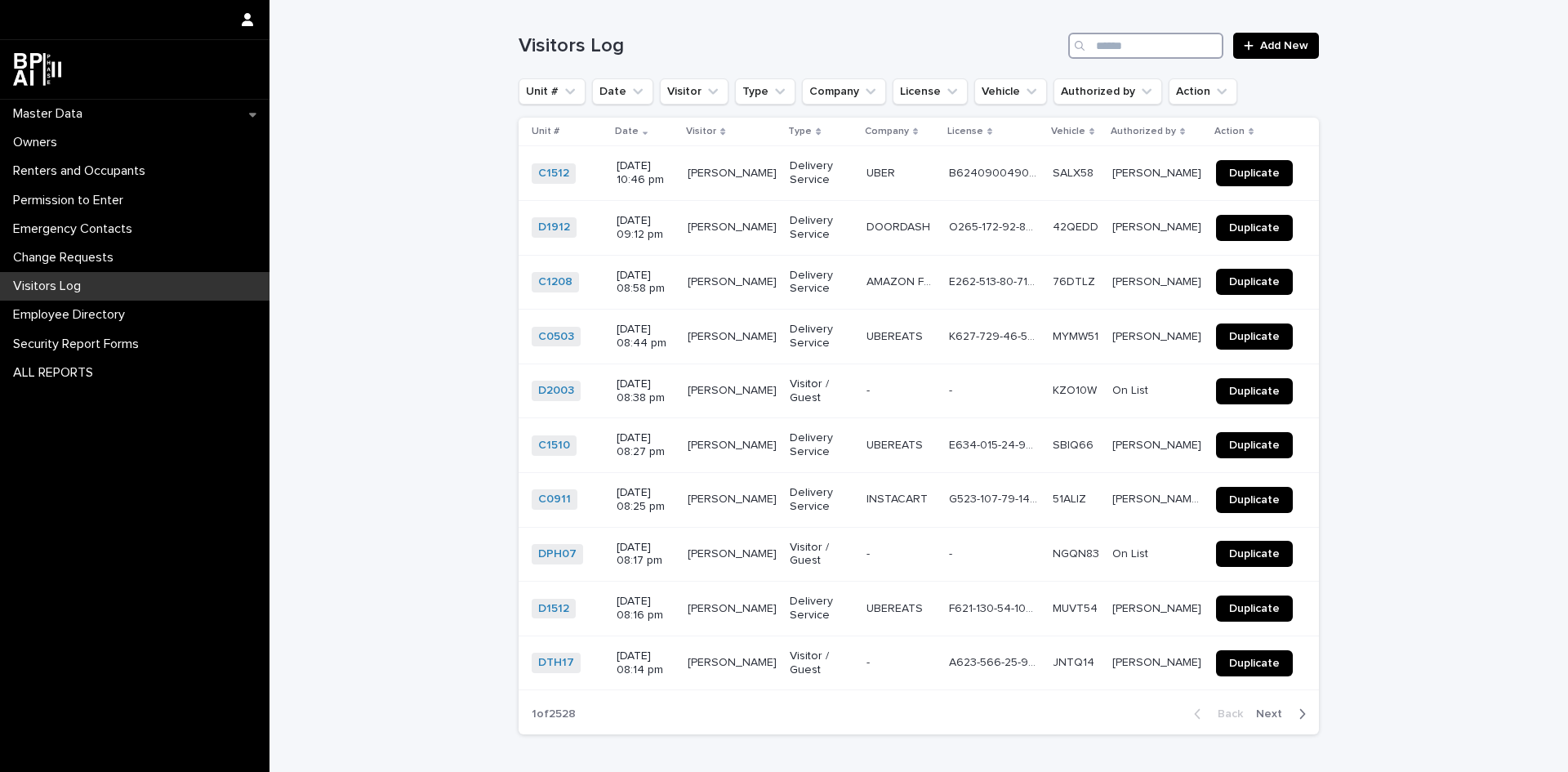
click at [1174, 49] on input "Search" at bounding box center [1146, 46] width 156 height 26
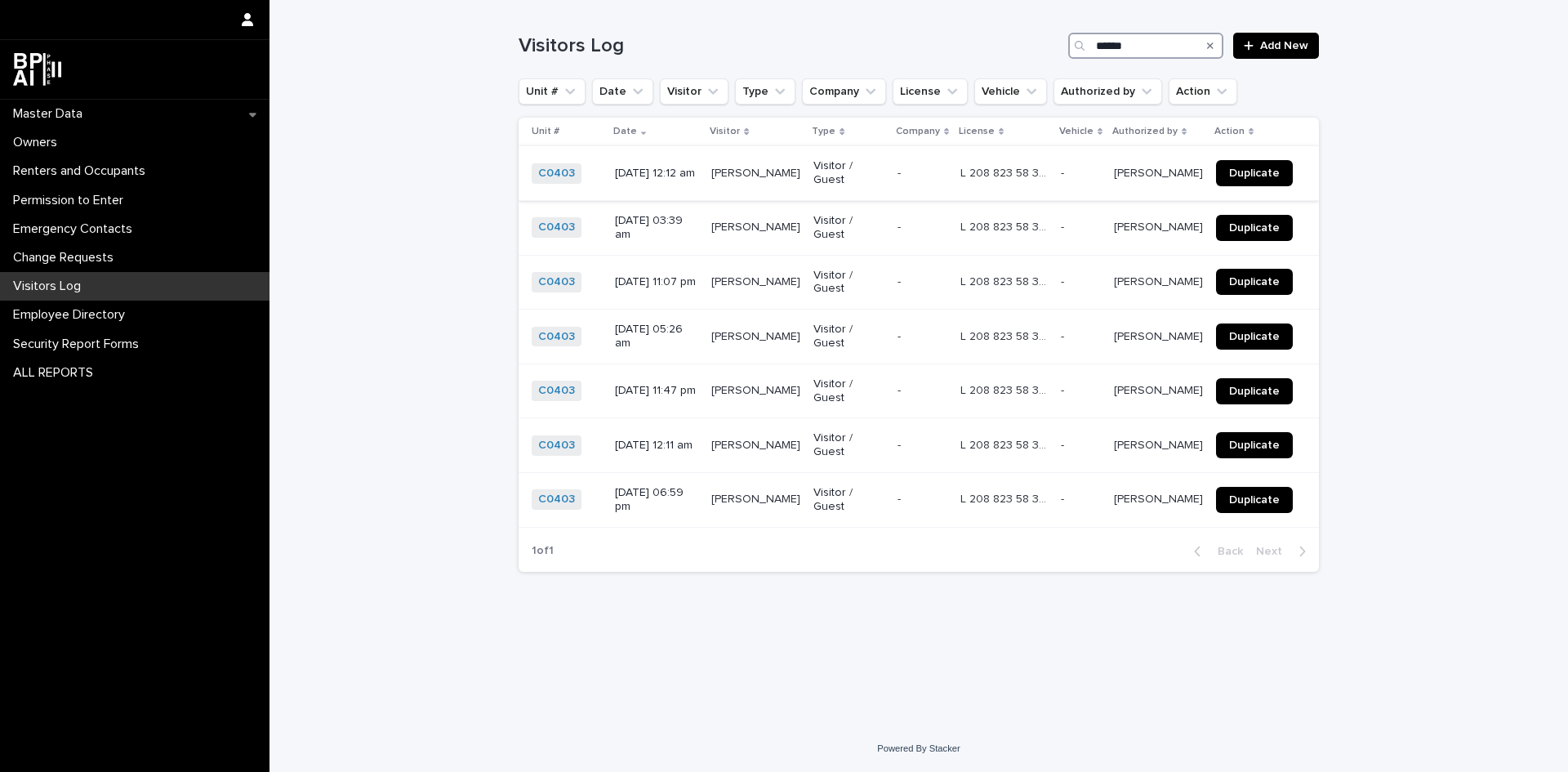
type input "******"
click at [1273, 172] on span "Duplicate" at bounding box center [1254, 173] width 51 height 11
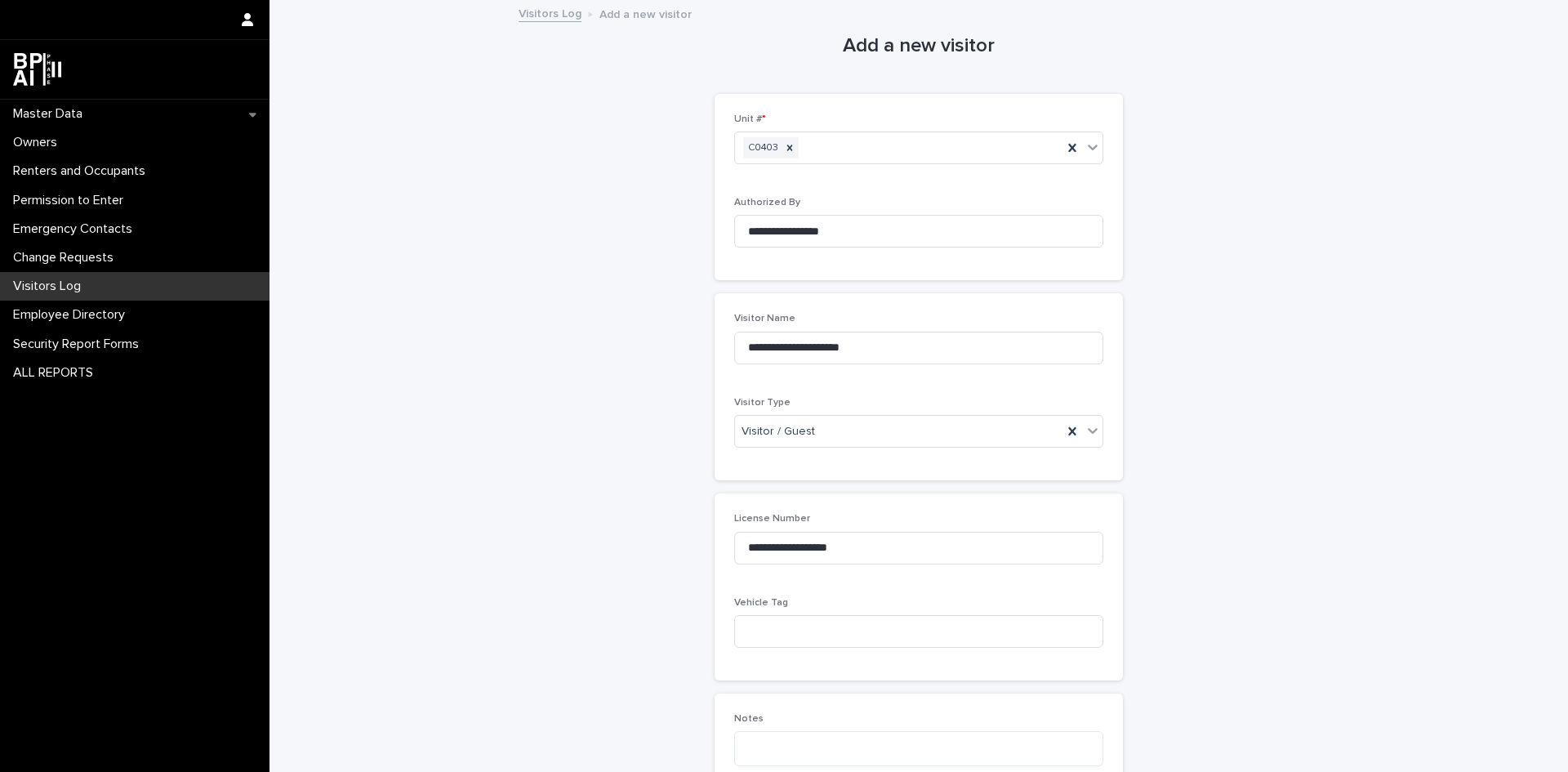
click at [98, 283] on div "Visitors Log" at bounding box center [134, 286] width 269 height 29
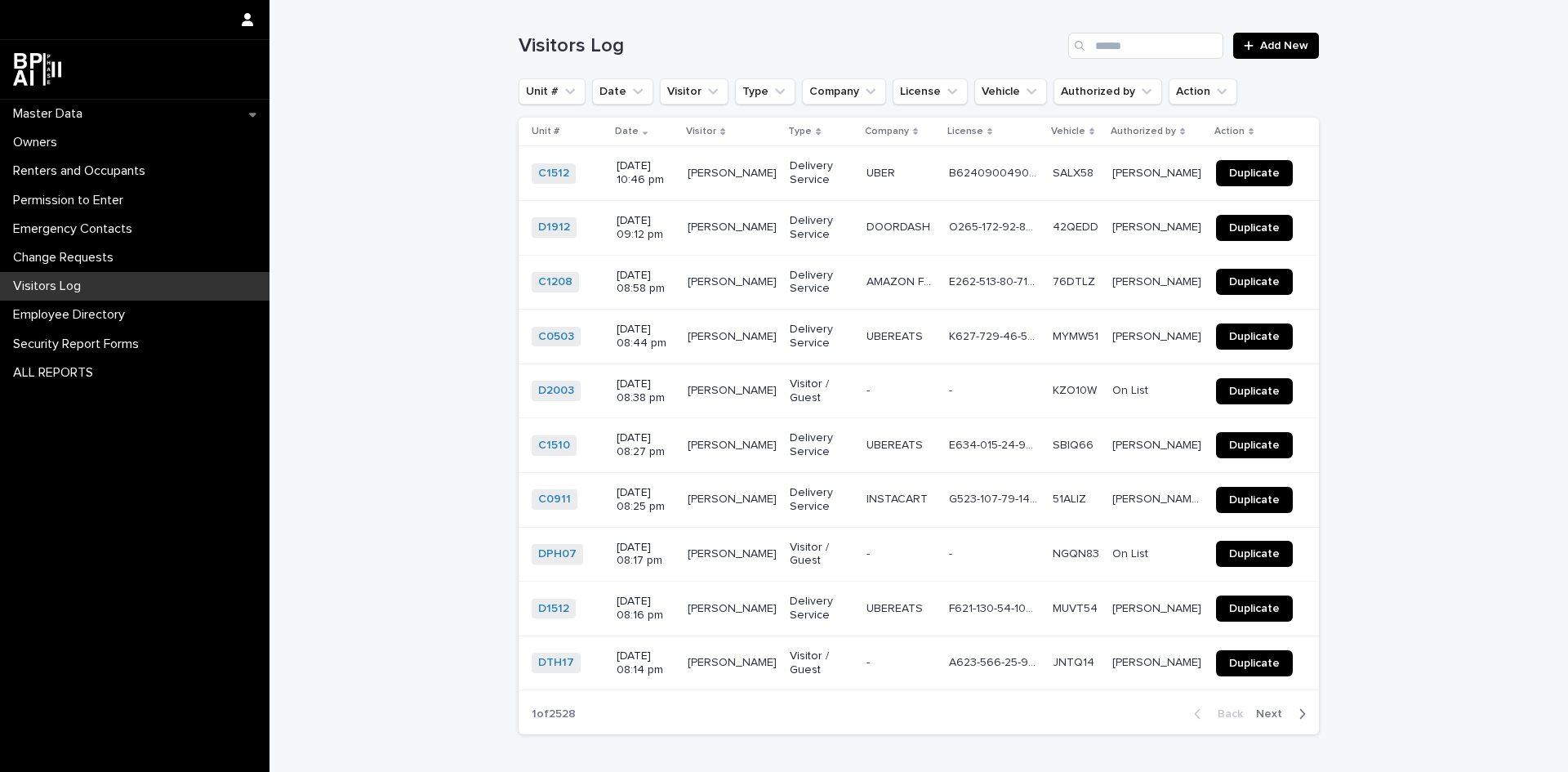
click at [67, 284] on p "Visitors Log" at bounding box center [50, 286] width 88 height 16
